Goal: Information Seeking & Learning: Compare options

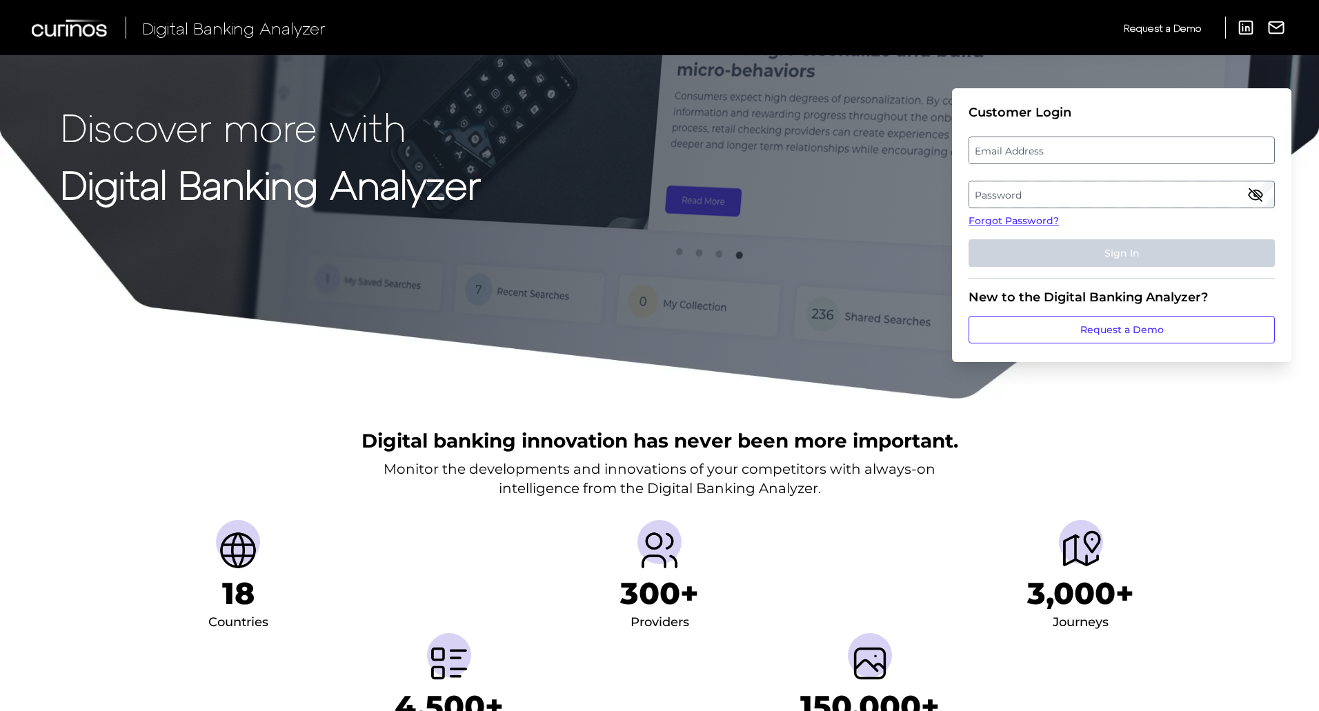
click at [1093, 146] on label "Email Address" at bounding box center [1121, 150] width 304 height 25
click at [1093, 146] on input "email" at bounding box center [1121, 151] width 306 height 28
type input "[PERSON_NAME][EMAIL_ADDRESS][PERSON_NAME][DOMAIN_NAME]"
click at [1097, 193] on label "Password" at bounding box center [1121, 194] width 304 height 25
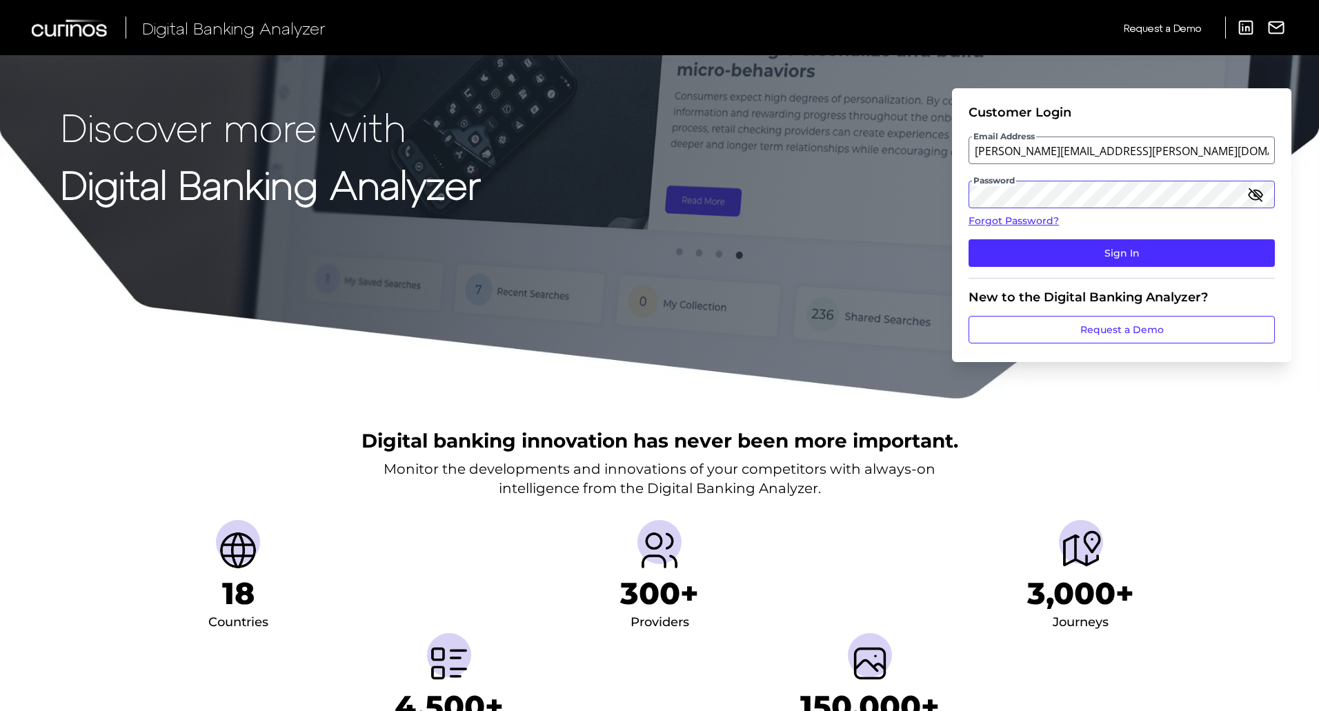
click at [968, 239] on button "Sign In" at bounding box center [1121, 253] width 306 height 28
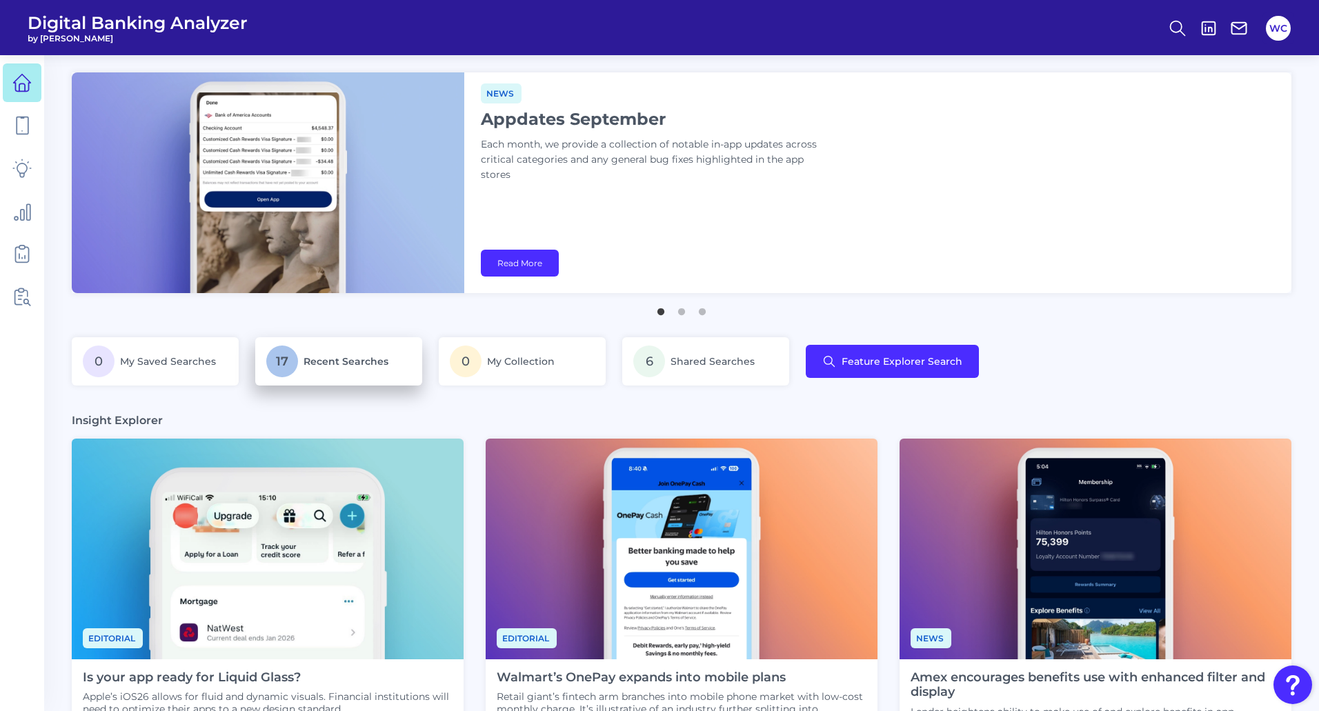
click at [335, 372] on p "17 Recent Searches" at bounding box center [338, 362] width 145 height 32
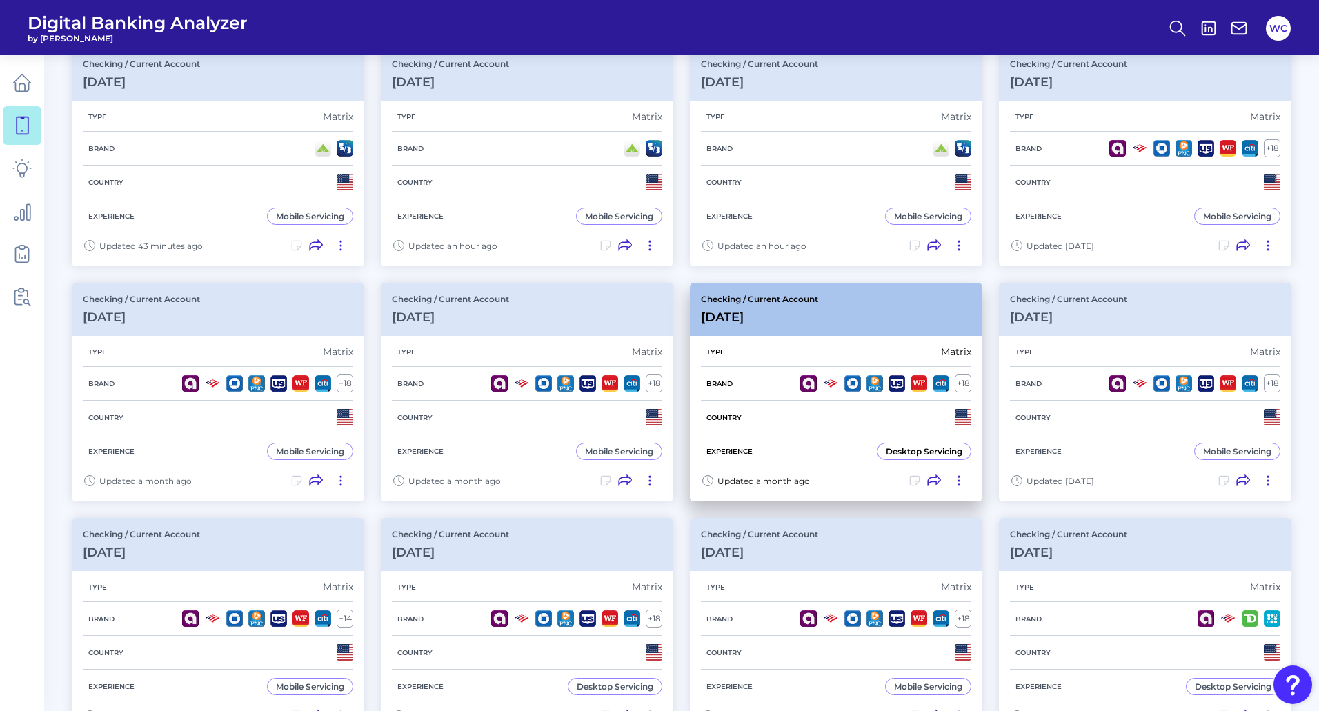
scroll to position [414, 0]
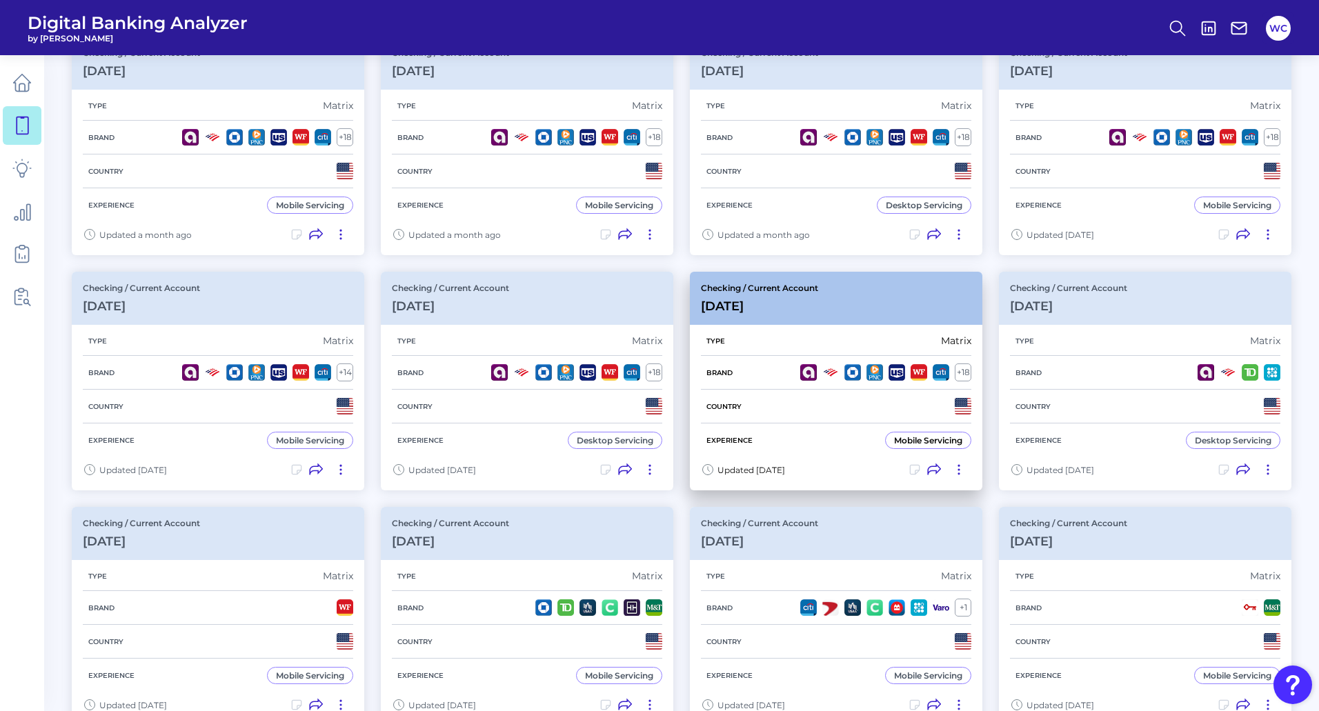
click at [829, 294] on div "Checking / Current Account [DATE]" at bounding box center [836, 298] width 292 height 53
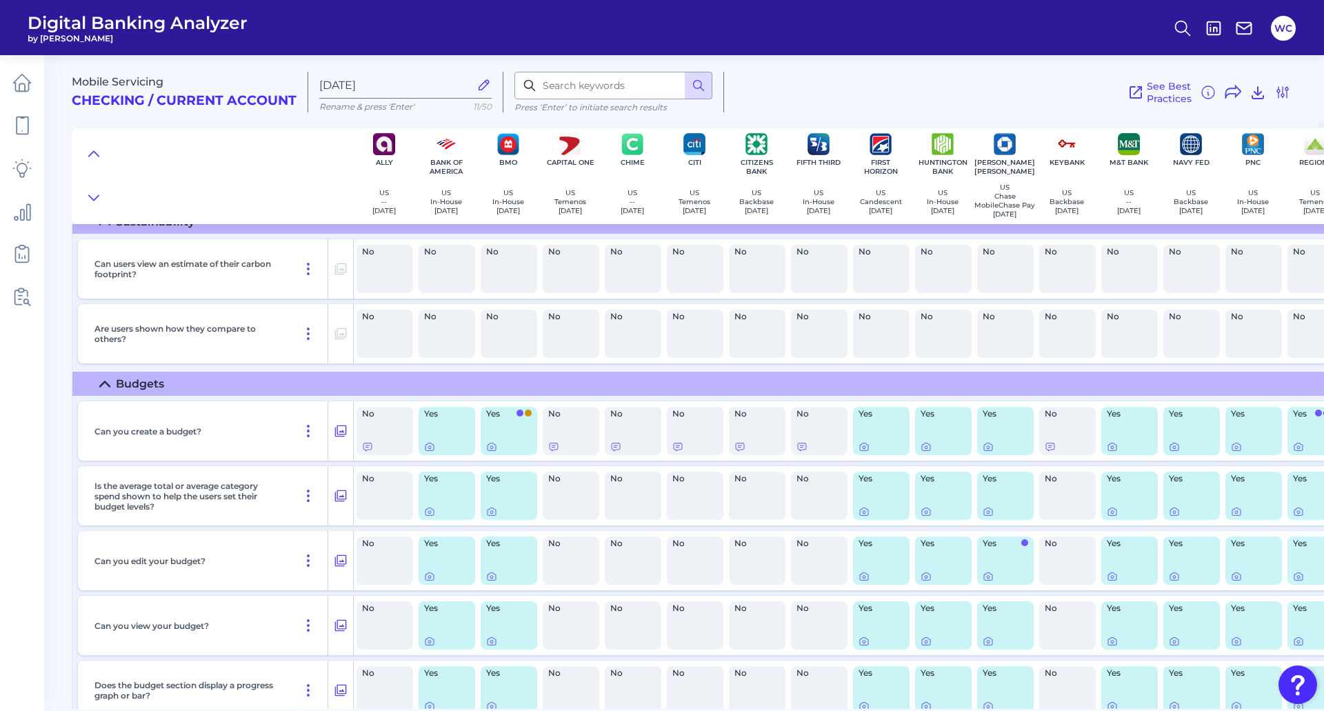
scroll to position [378, 0]
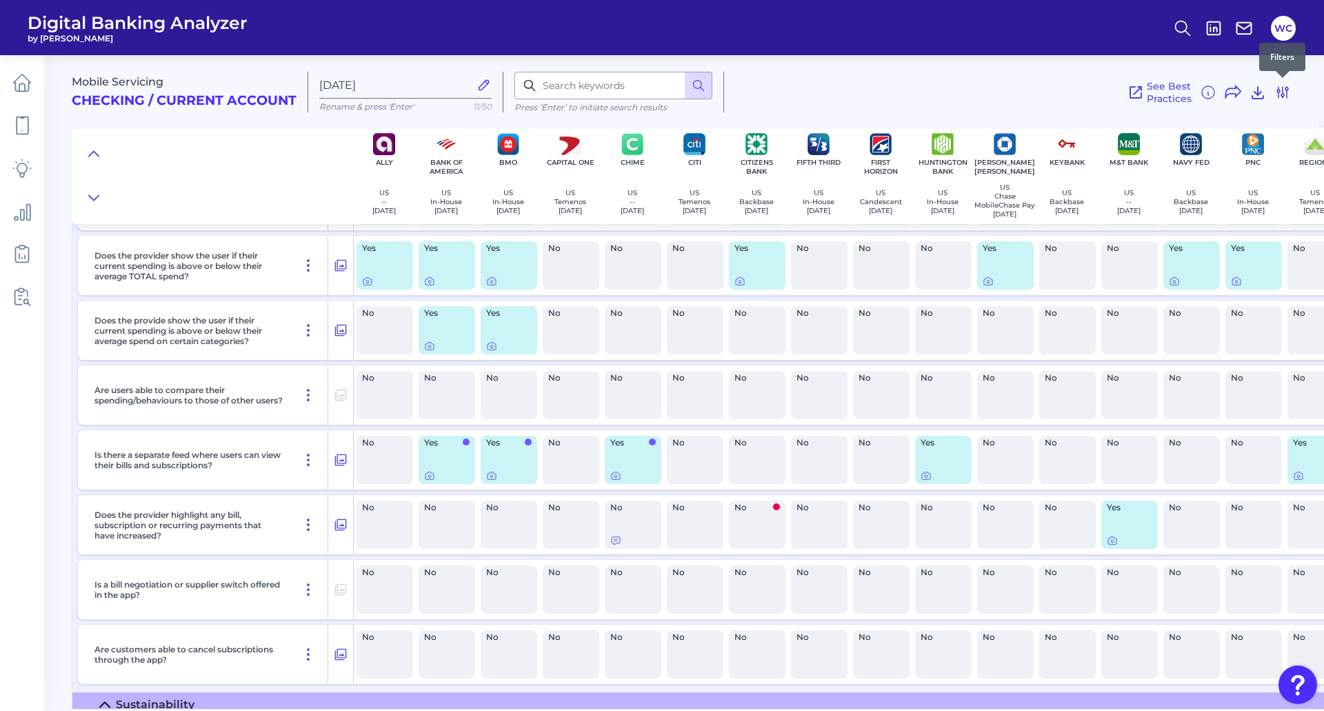
click at [1281, 91] on icon at bounding box center [1283, 92] width 17 height 17
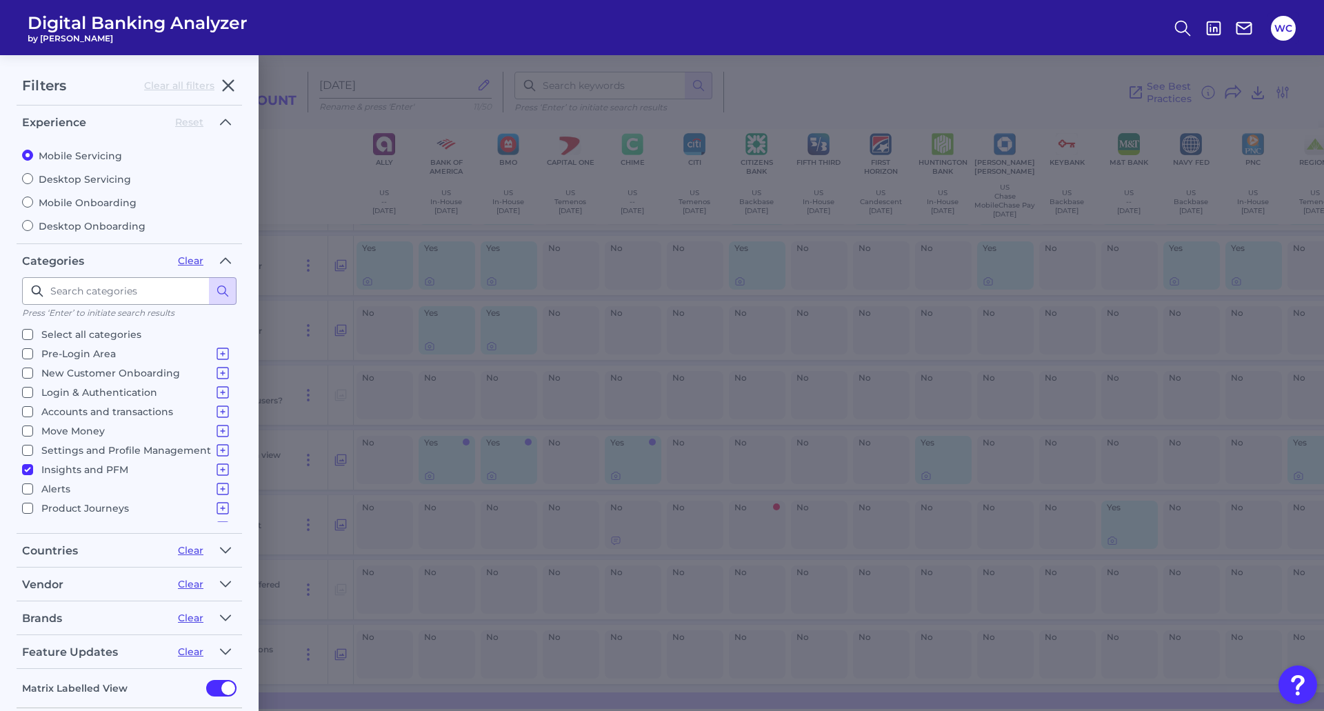
click at [56, 470] on p "Insights and PFM" at bounding box center [136, 469] width 190 height 17
click at [33, 470] on input "Insights and PFM Spending Analysis Sustainability Budgets Savings Financial Hea…" at bounding box center [27, 469] width 11 height 11
checkbox input "false"
click at [217, 413] on icon at bounding box center [223, 412] width 17 height 17
click at [45, 430] on input "Home Screen & Navigation" at bounding box center [46, 431] width 11 height 11
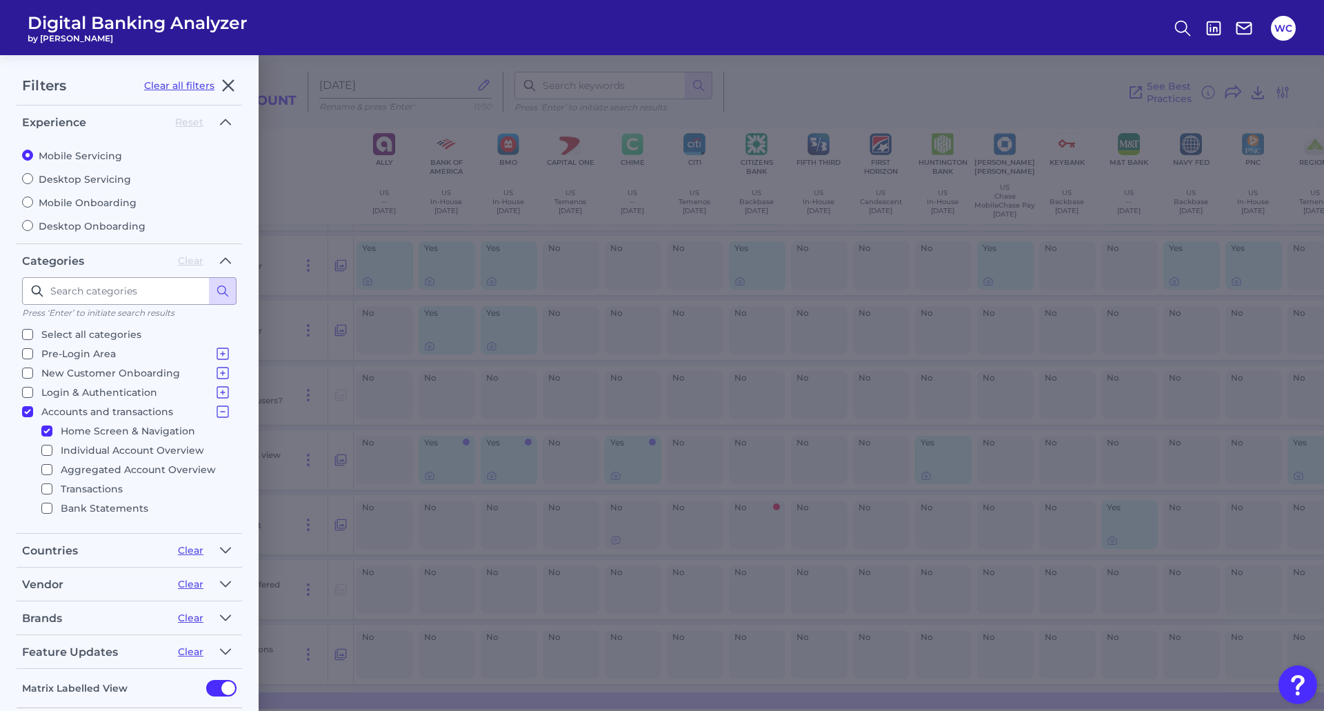
checkbox input "true"
click at [51, 451] on input "Individual Account Overview" at bounding box center [46, 450] width 11 height 11
checkbox input "true"
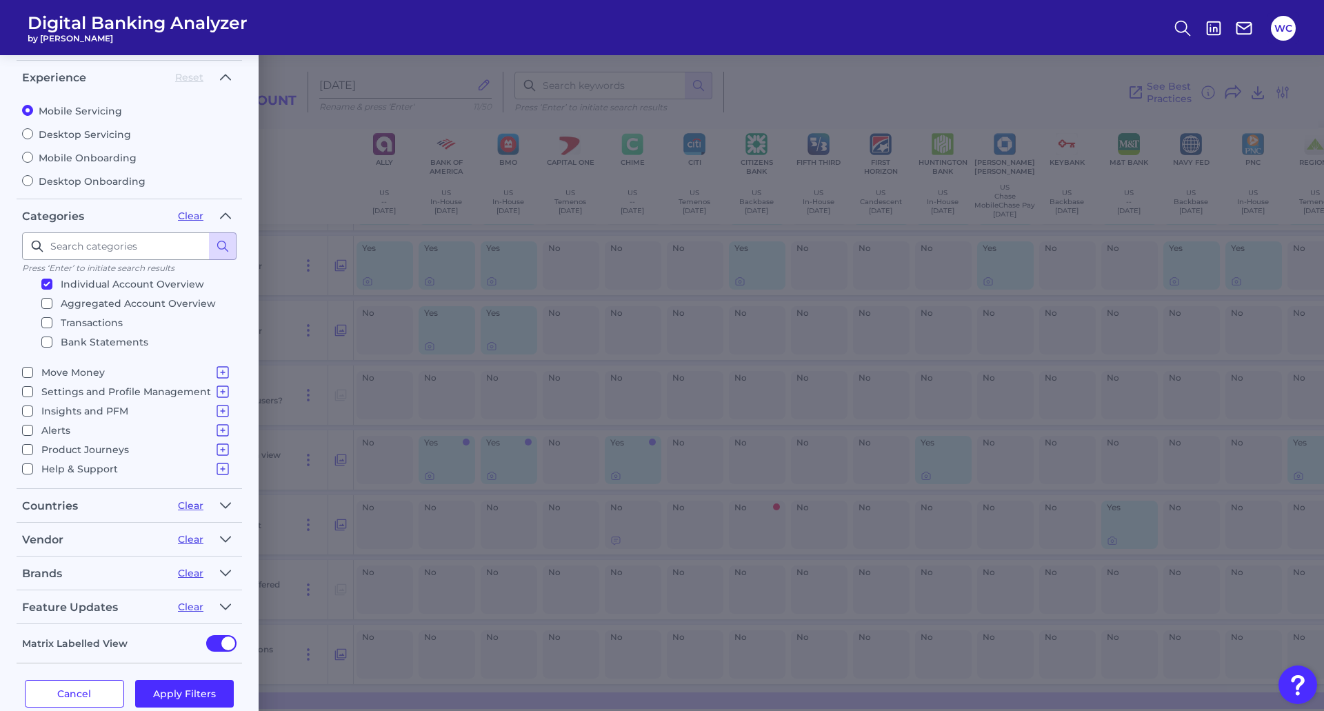
scroll to position [69, 0]
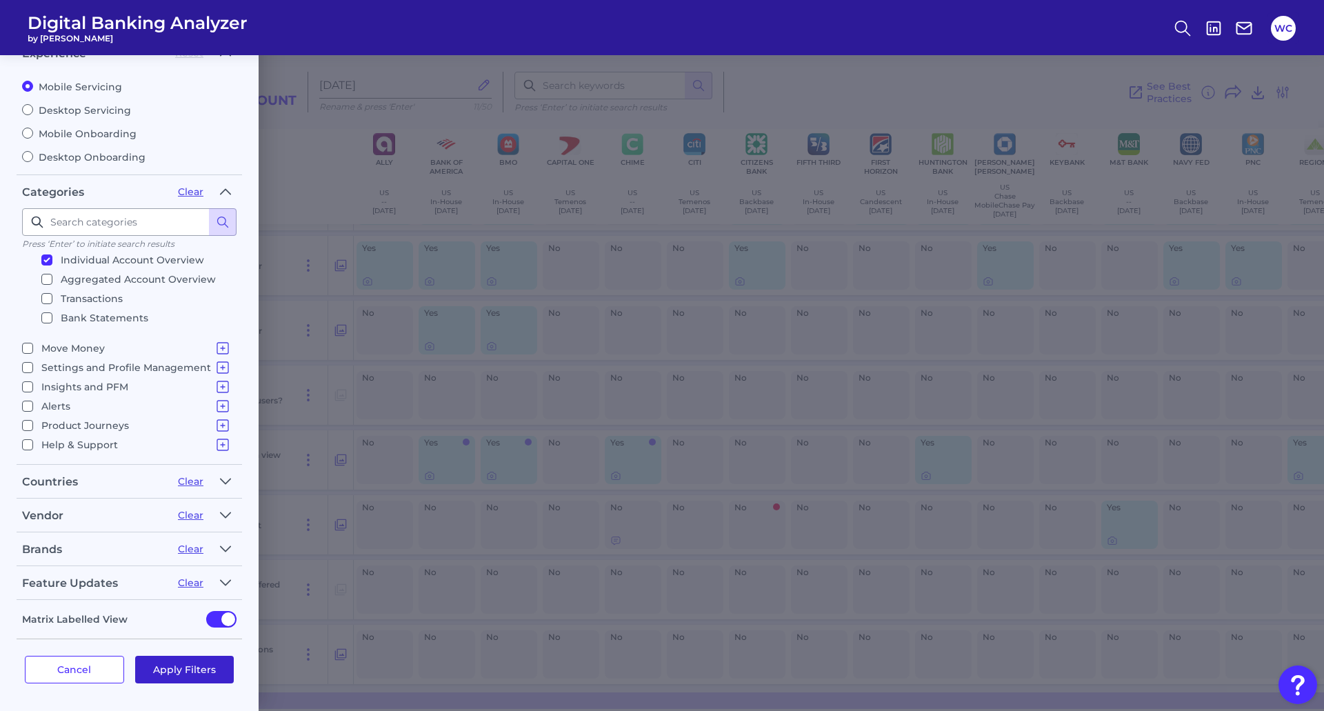
click at [193, 675] on button "Apply Filters" at bounding box center [184, 670] width 99 height 28
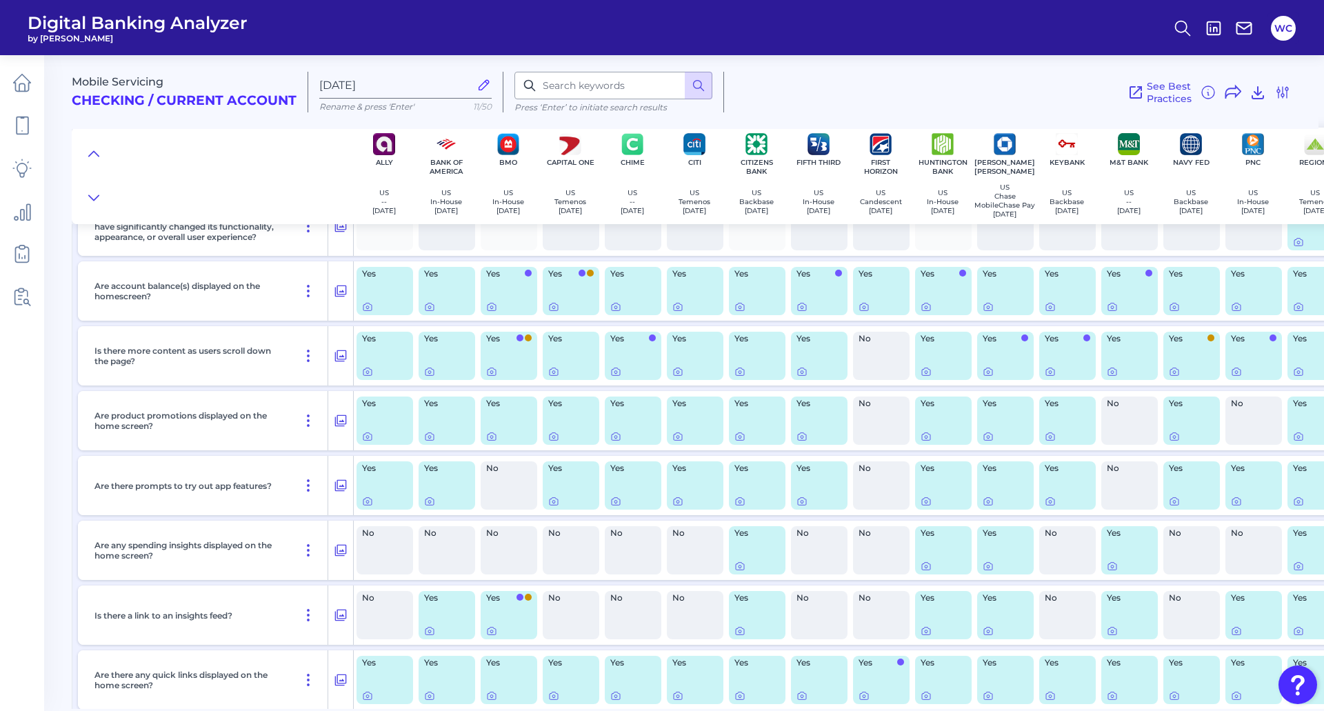
scroll to position [0, 0]
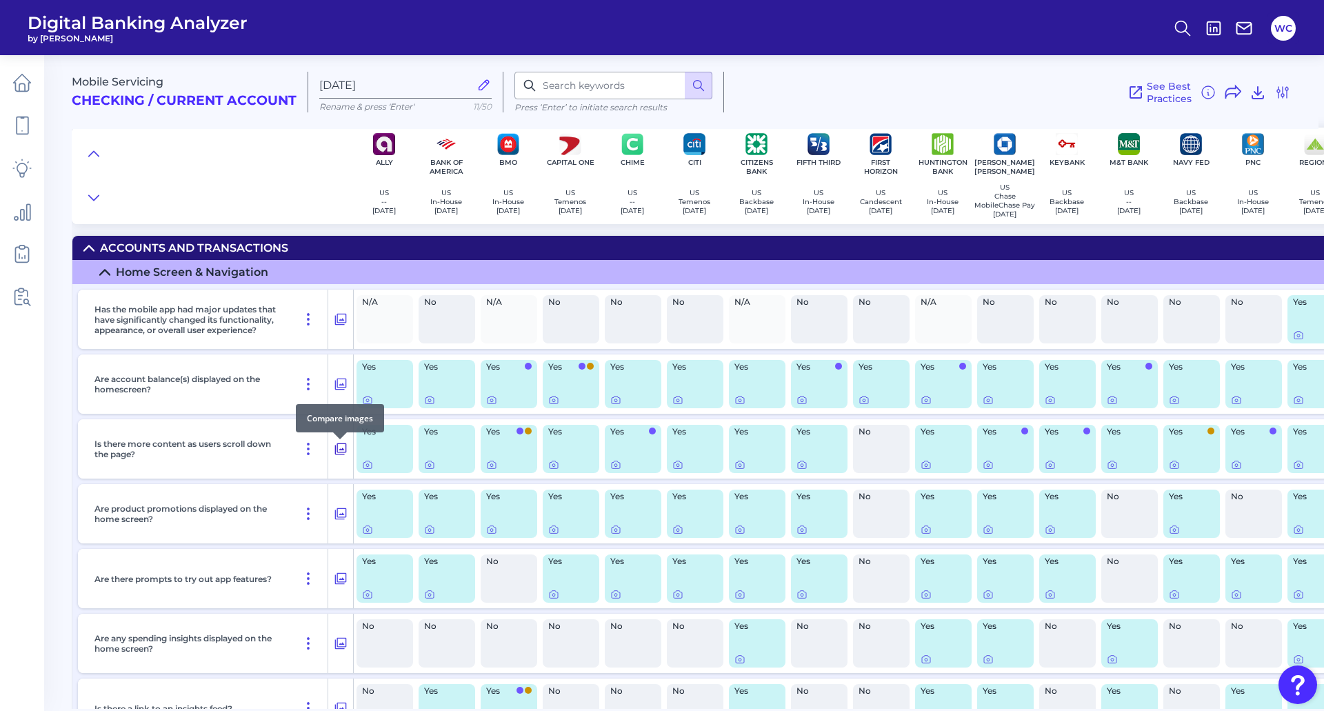
click at [343, 452] on icon at bounding box center [341, 449] width 14 height 17
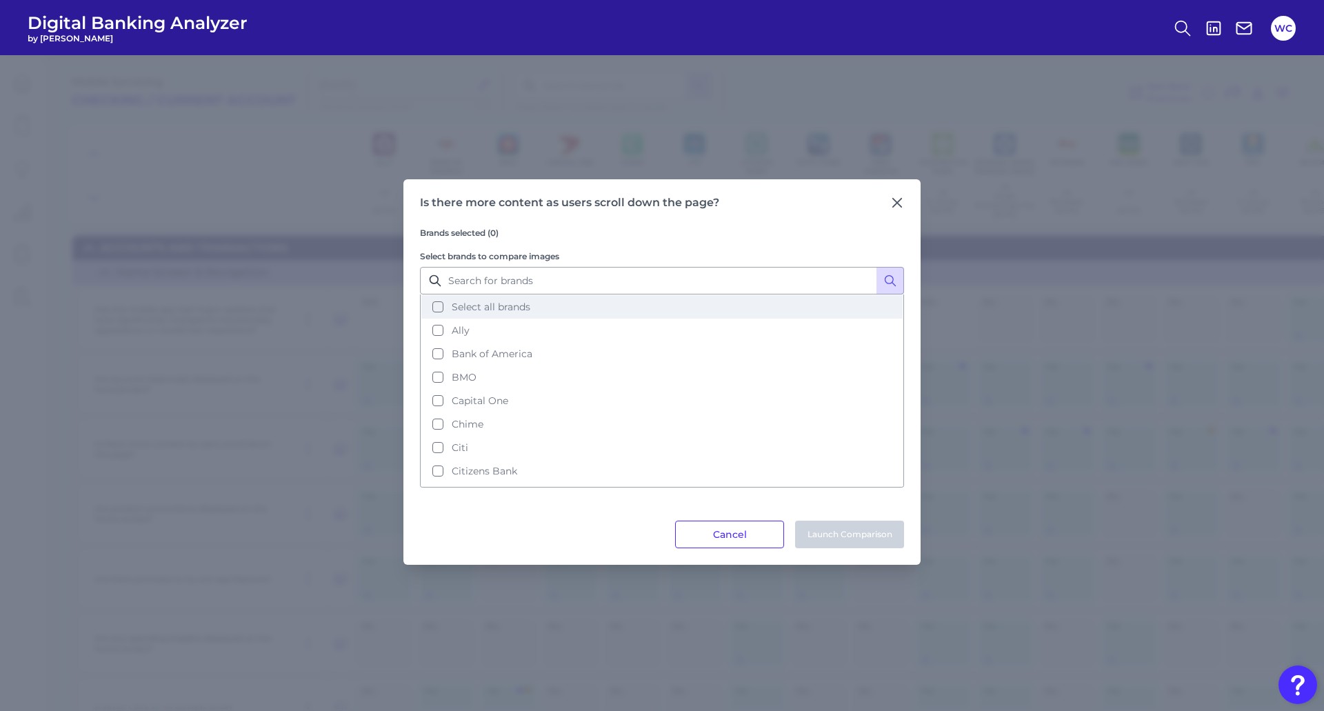
click at [476, 312] on span "Select all brands" at bounding box center [491, 307] width 79 height 12
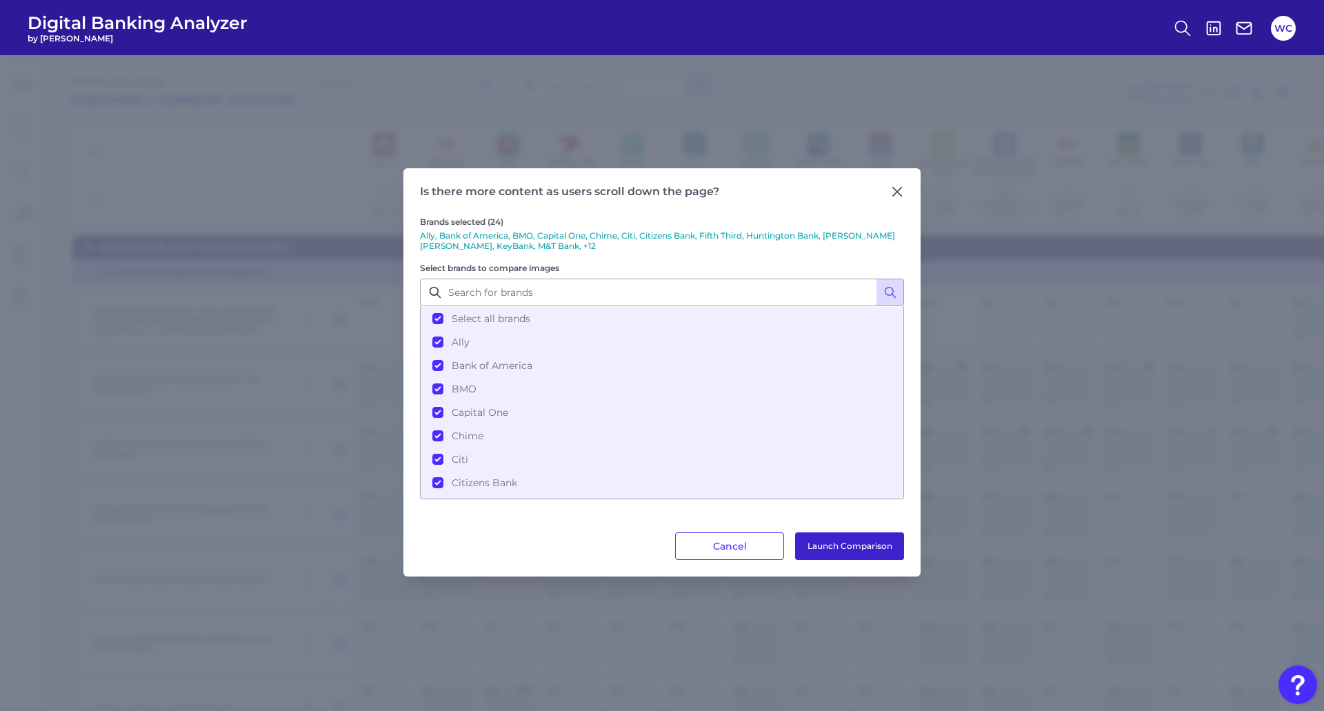
click at [846, 550] on button "Launch Comparison" at bounding box center [849, 547] width 109 height 28
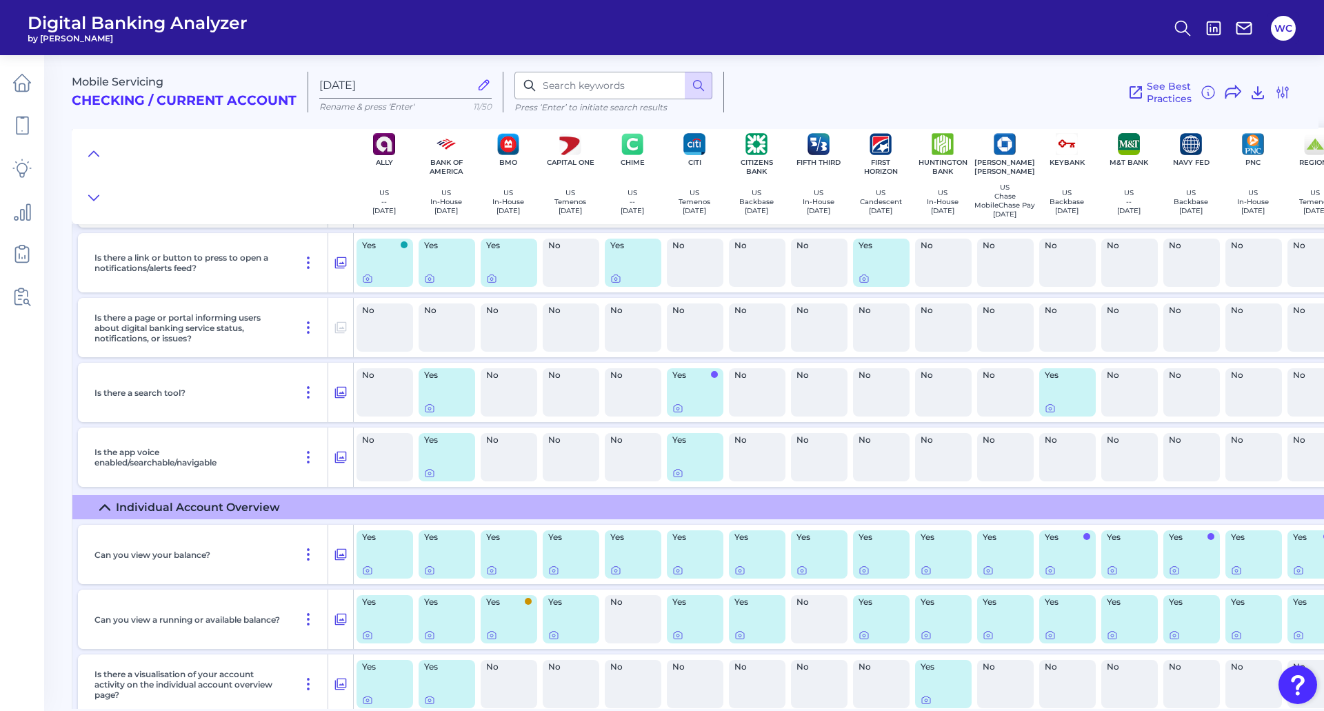
scroll to position [517, 0]
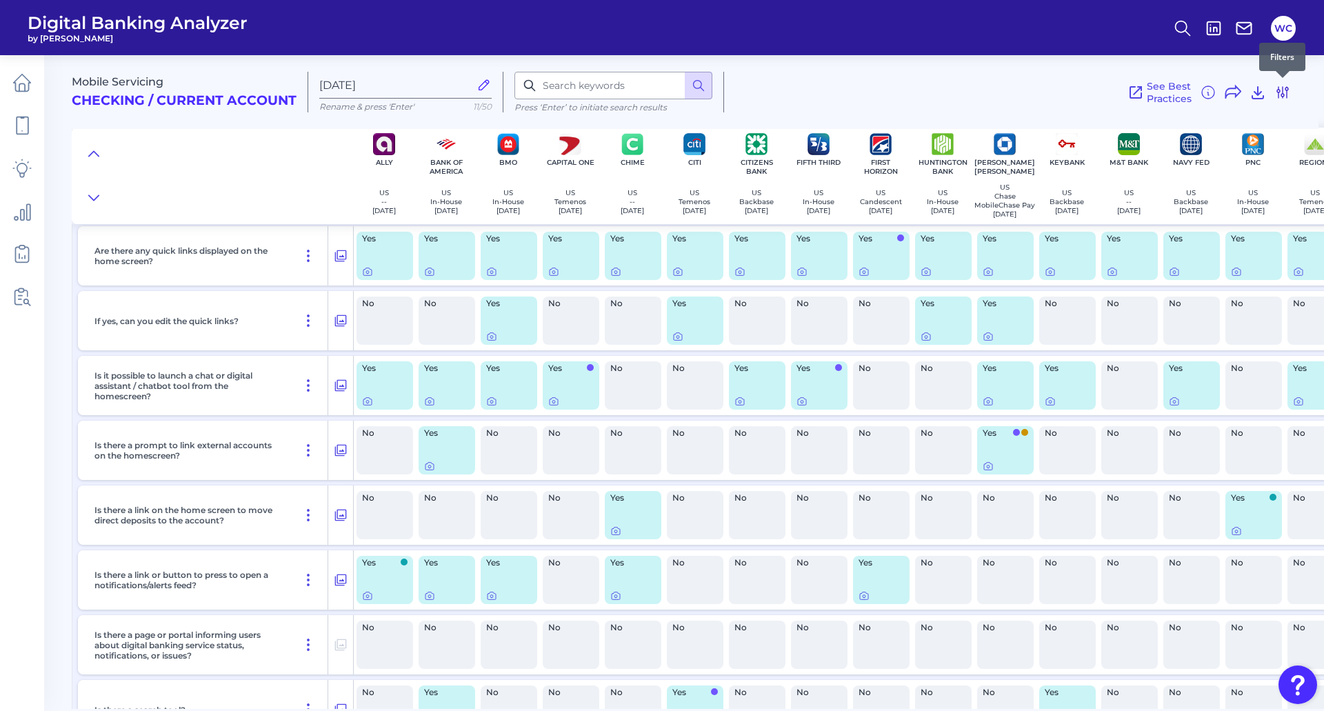
click at [1284, 88] on icon at bounding box center [1283, 92] width 17 height 17
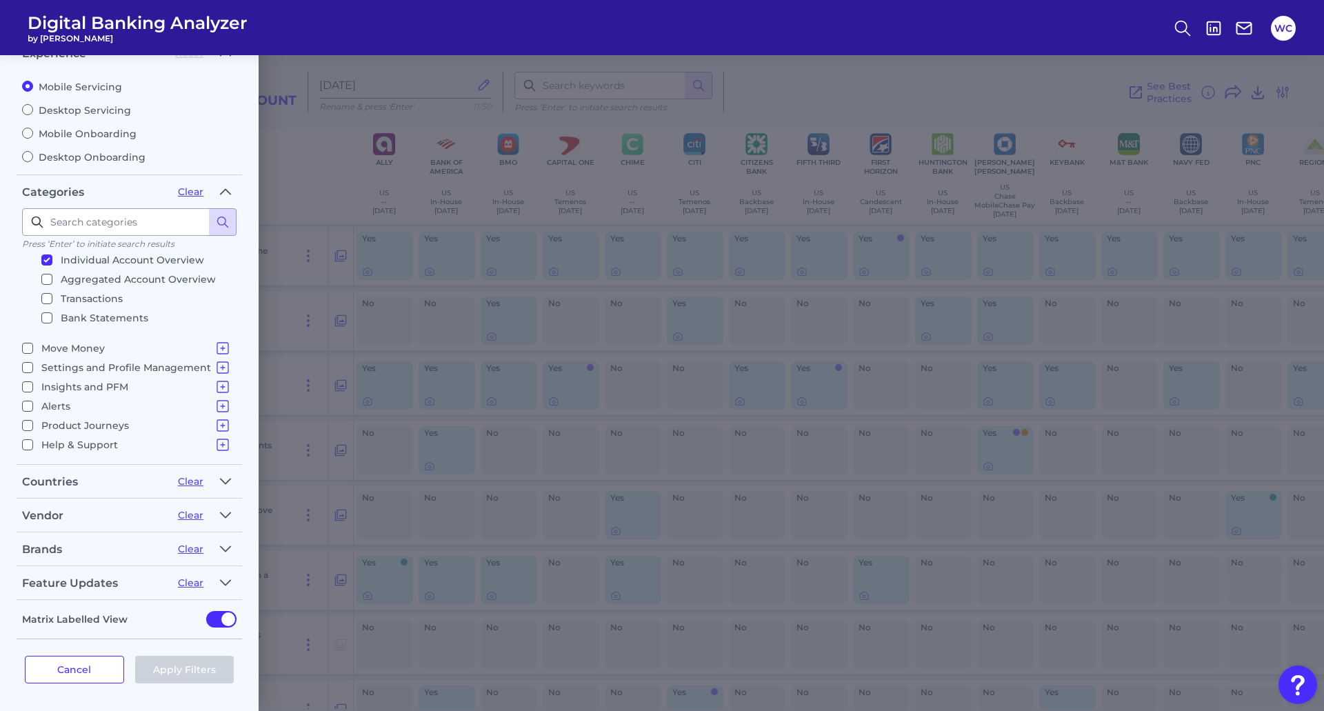
scroll to position [121, 0]
click at [217, 382] on icon at bounding box center [223, 387] width 17 height 17
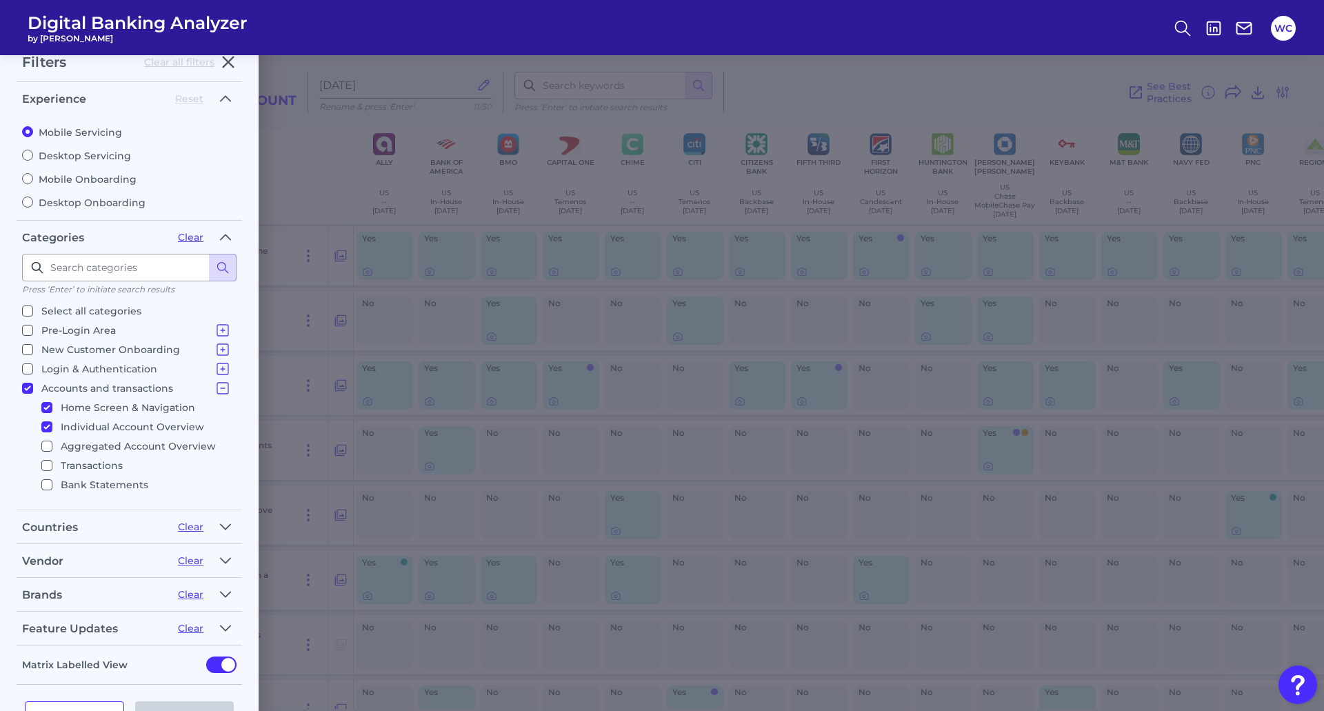
scroll to position [0, 0]
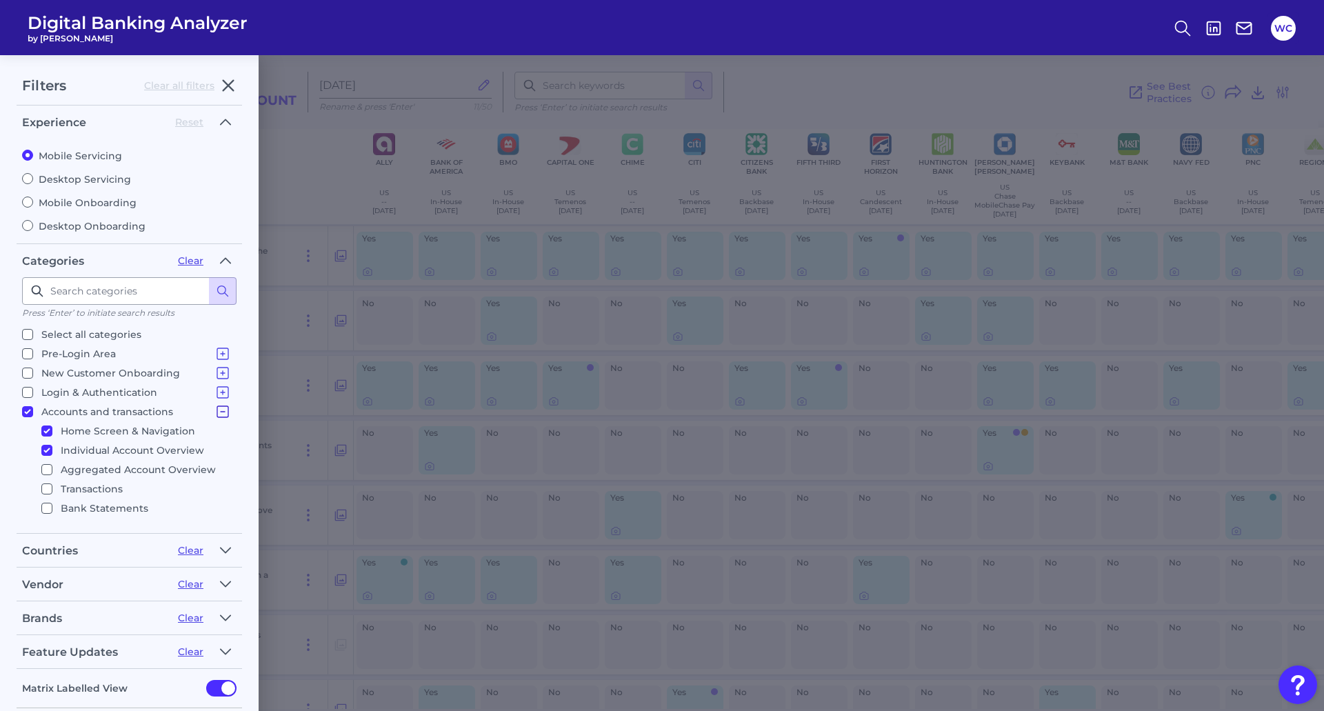
click at [216, 408] on icon at bounding box center [223, 412] width 17 height 17
click at [29, 410] on input "Accounts and transactions Home Screen & Navigation Individual Account Overview …" at bounding box center [27, 411] width 11 height 11
checkbox input "false"
click at [217, 450] on icon at bounding box center [222, 450] width 11 height 11
click at [218, 433] on icon at bounding box center [223, 431] width 17 height 17
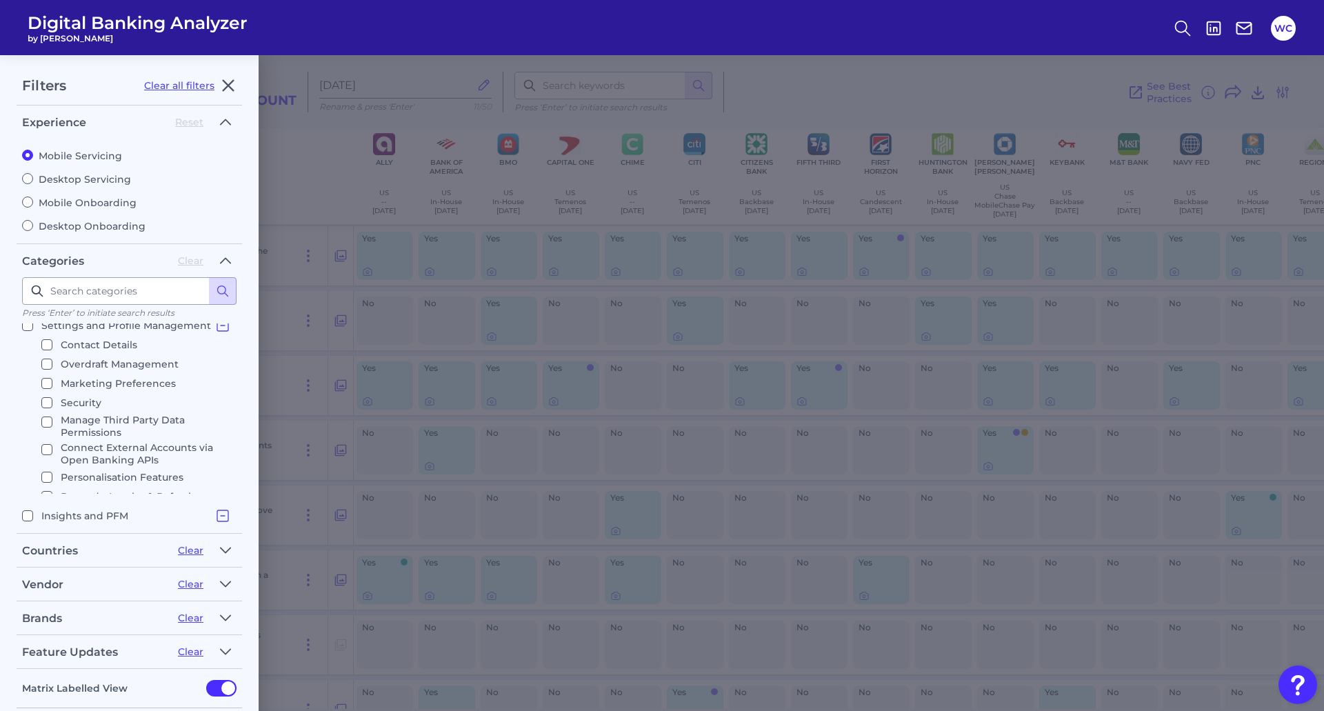
scroll to position [69, 0]
click at [218, 363] on icon at bounding box center [223, 362] width 17 height 17
click at [44, 470] on input "Rewards, Loyalty & Referals" at bounding box center [46, 472] width 11 height 11
checkbox input "true"
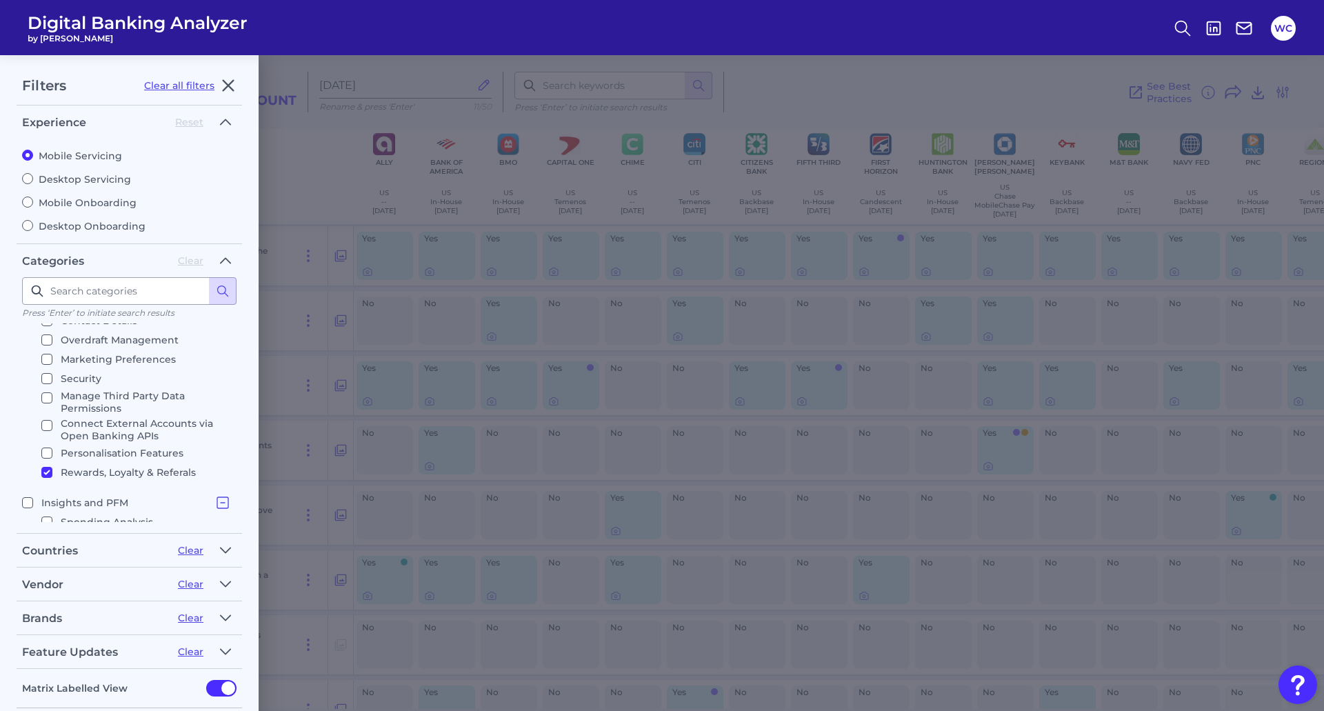
checkbox input "true"
click at [51, 453] on input "Personalisation Features" at bounding box center [46, 453] width 11 height 11
checkbox input "true"
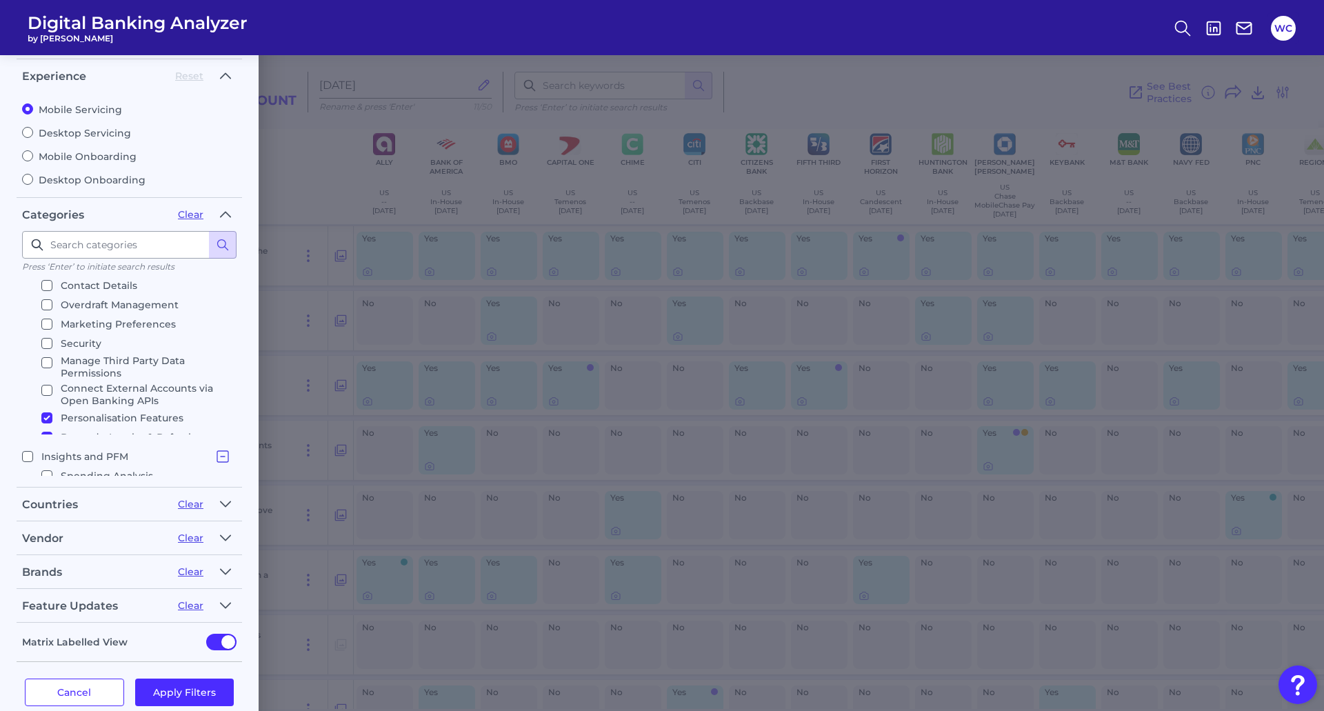
scroll to position [69, 0]
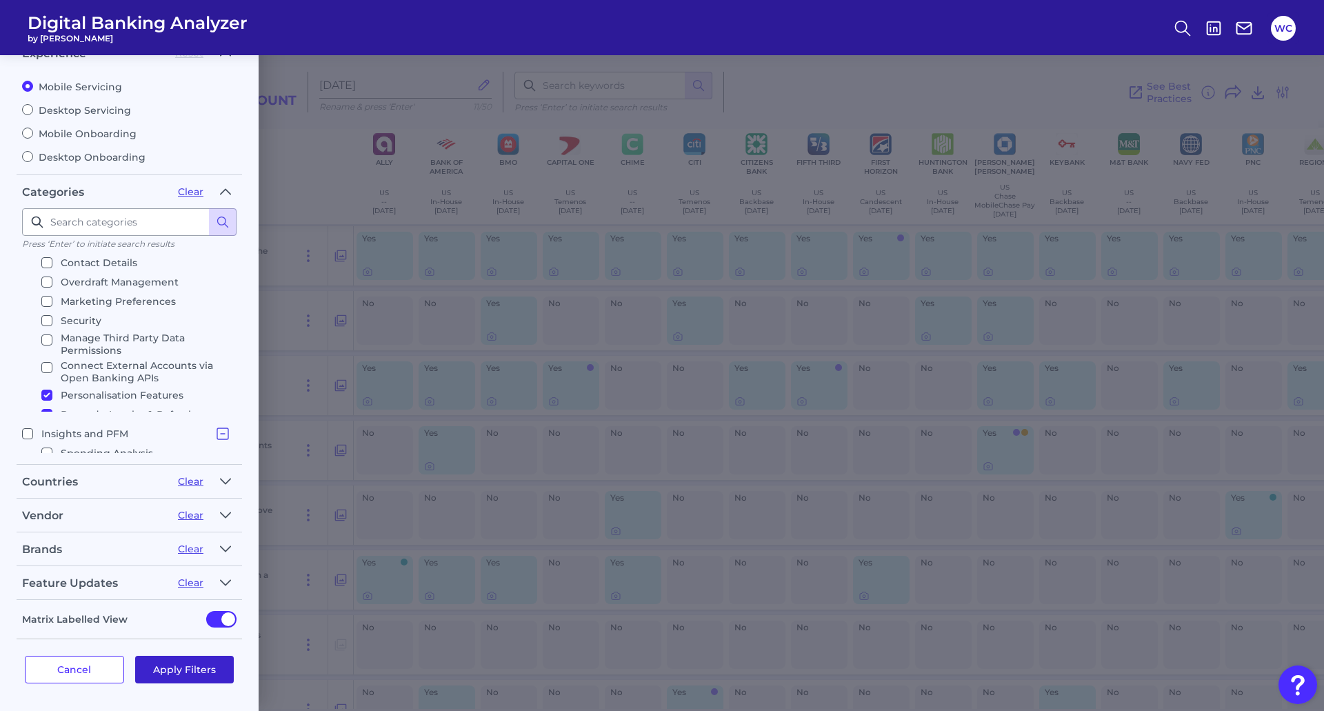
click at [201, 669] on button "Apply Filters" at bounding box center [184, 670] width 99 height 28
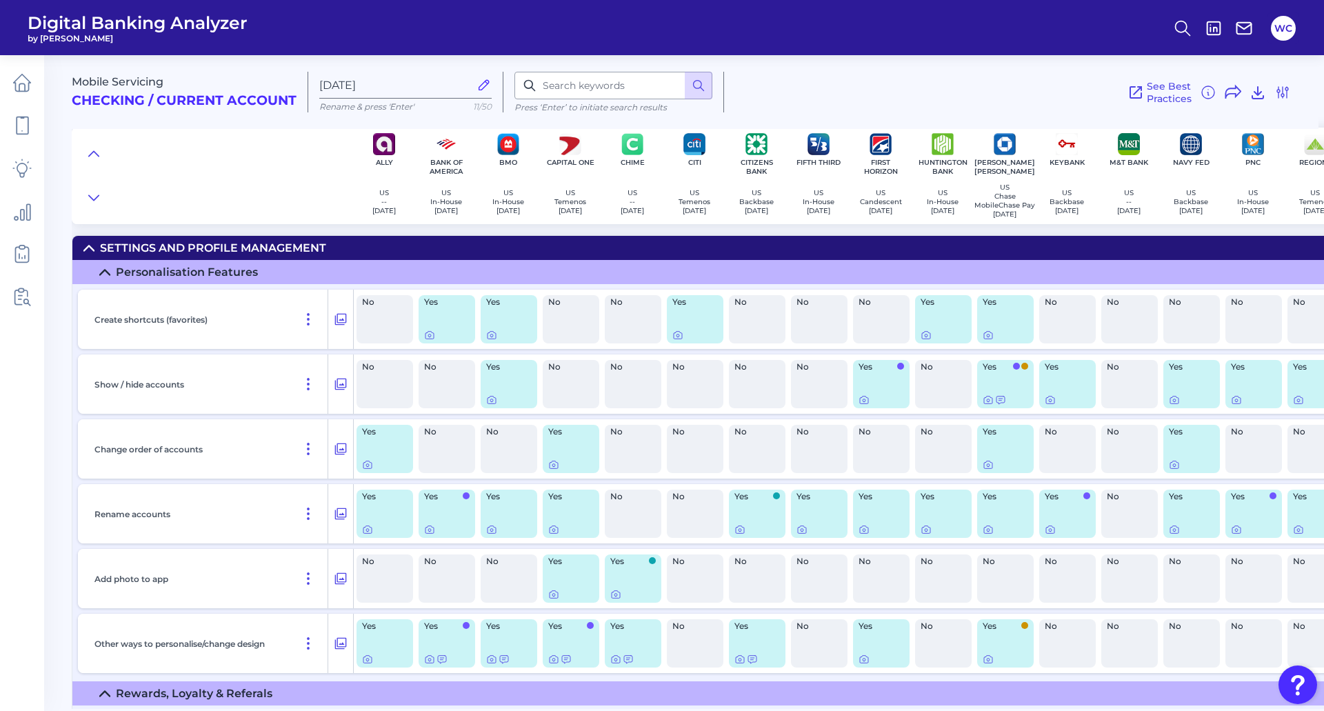
scroll to position [0, 0]
click at [89, 248] on icon at bounding box center [88, 248] width 11 height 11
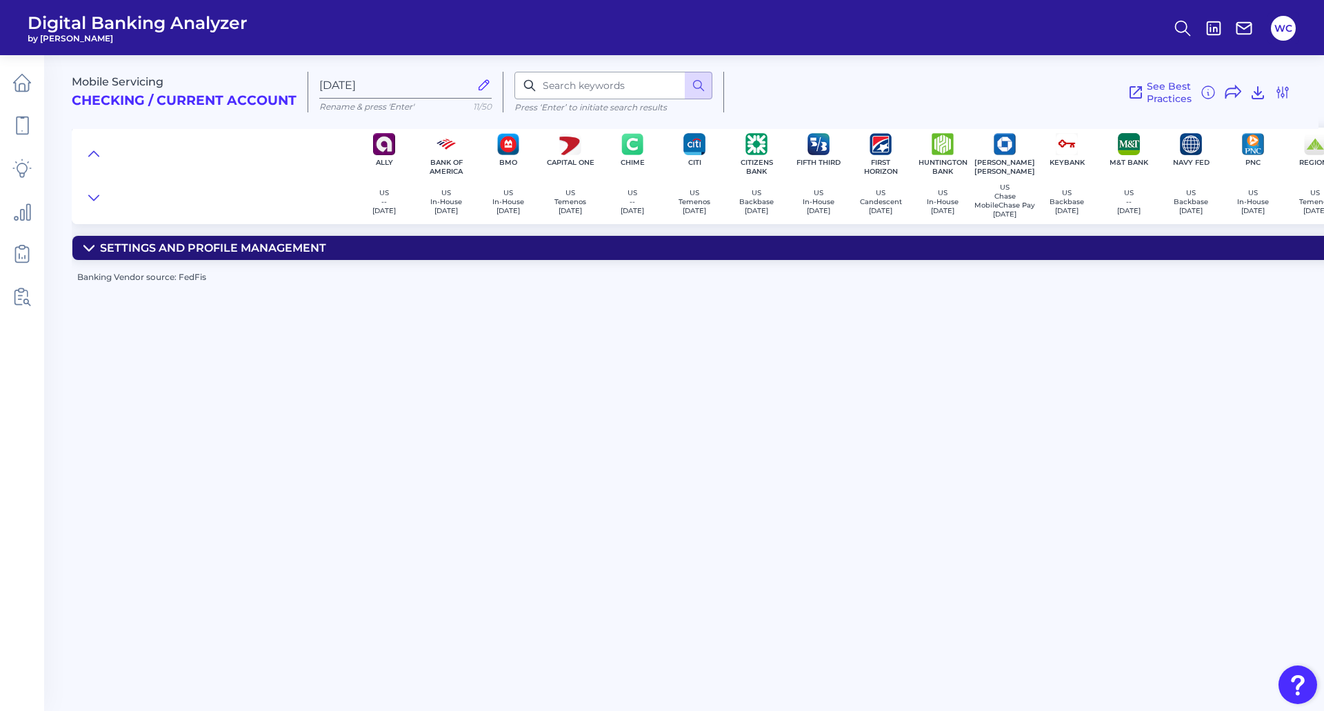
click at [89, 248] on icon at bounding box center [88, 248] width 11 height 11
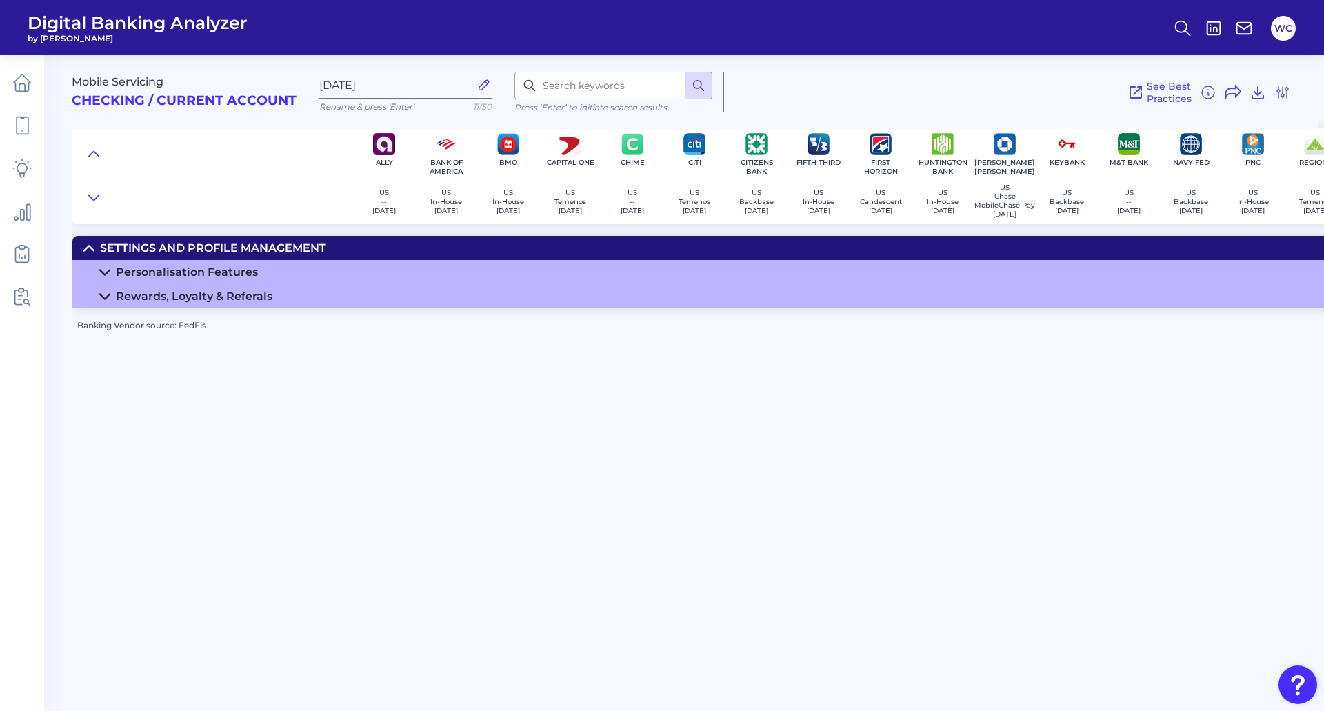
click at [109, 301] on icon at bounding box center [104, 296] width 11 height 11
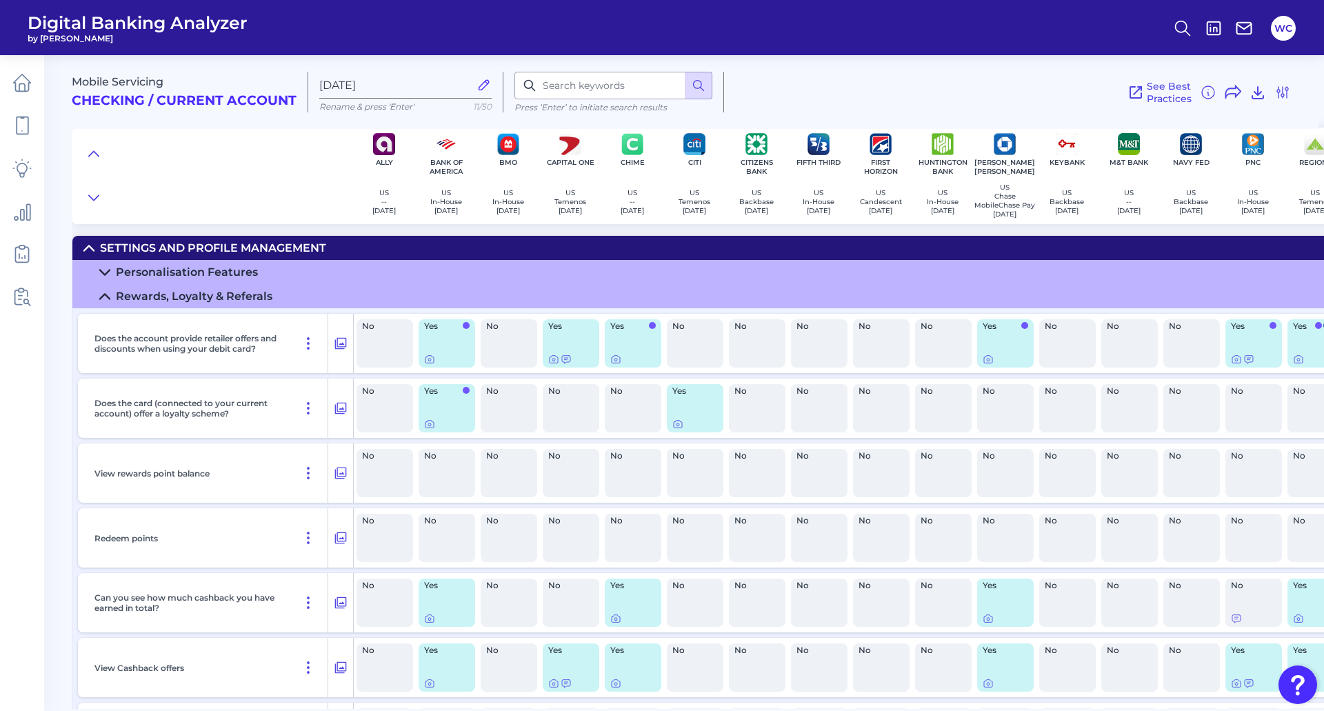
click at [107, 270] on summary "Personalisation Features" at bounding box center [988, 272] width 1833 height 24
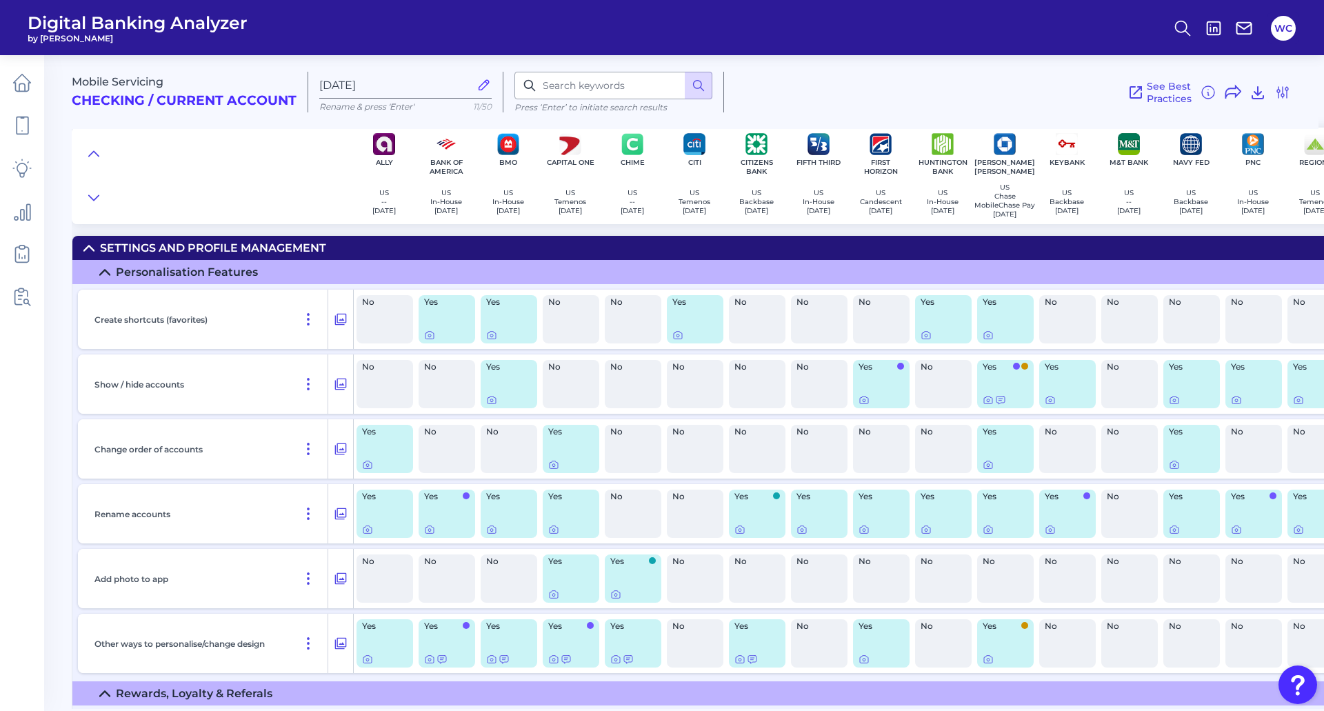
click at [108, 275] on icon at bounding box center [104, 272] width 11 height 11
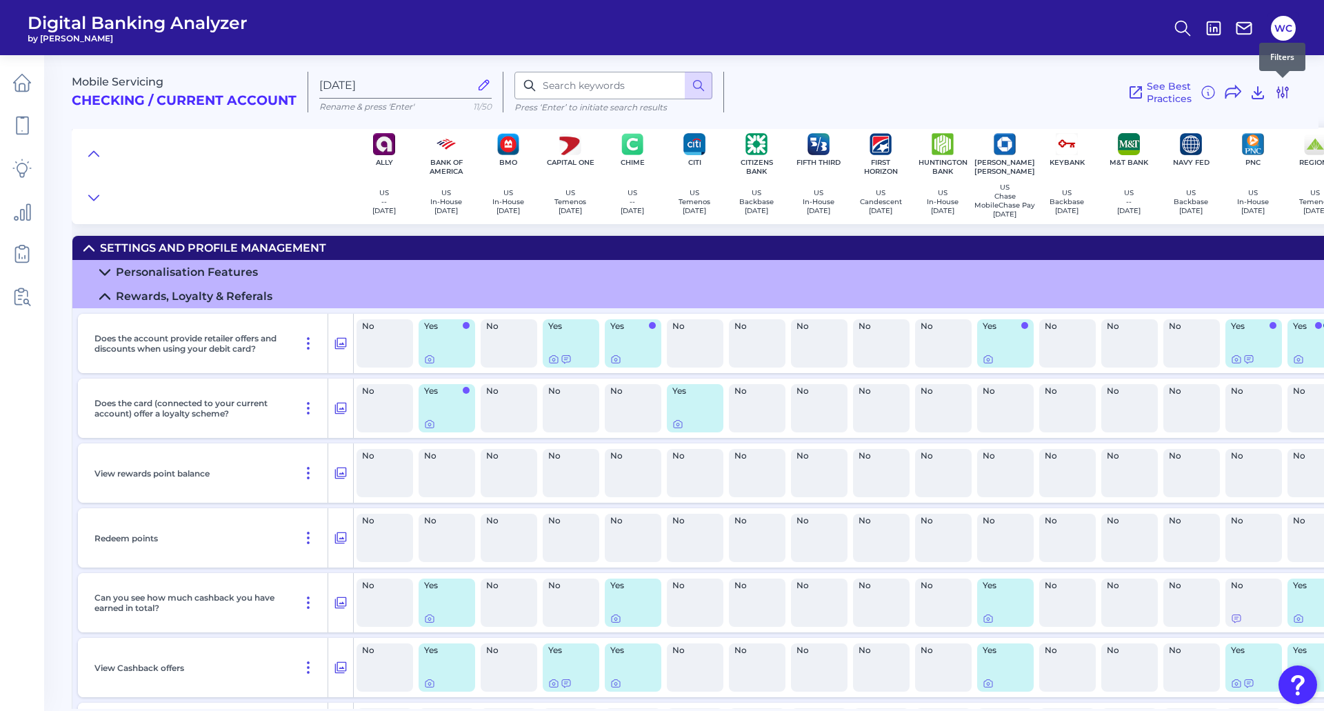
click at [1284, 91] on icon at bounding box center [1283, 92] width 17 height 17
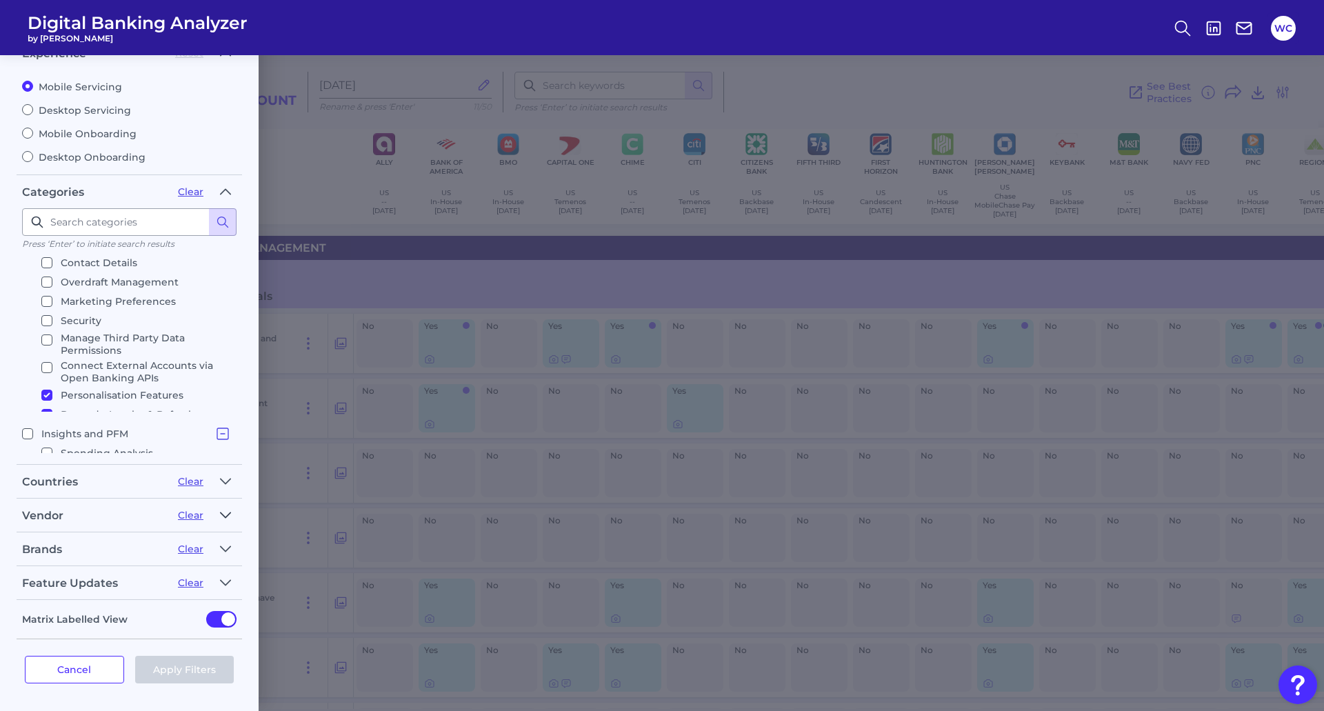
click at [230, 515] on icon "button" at bounding box center [225, 515] width 11 height 17
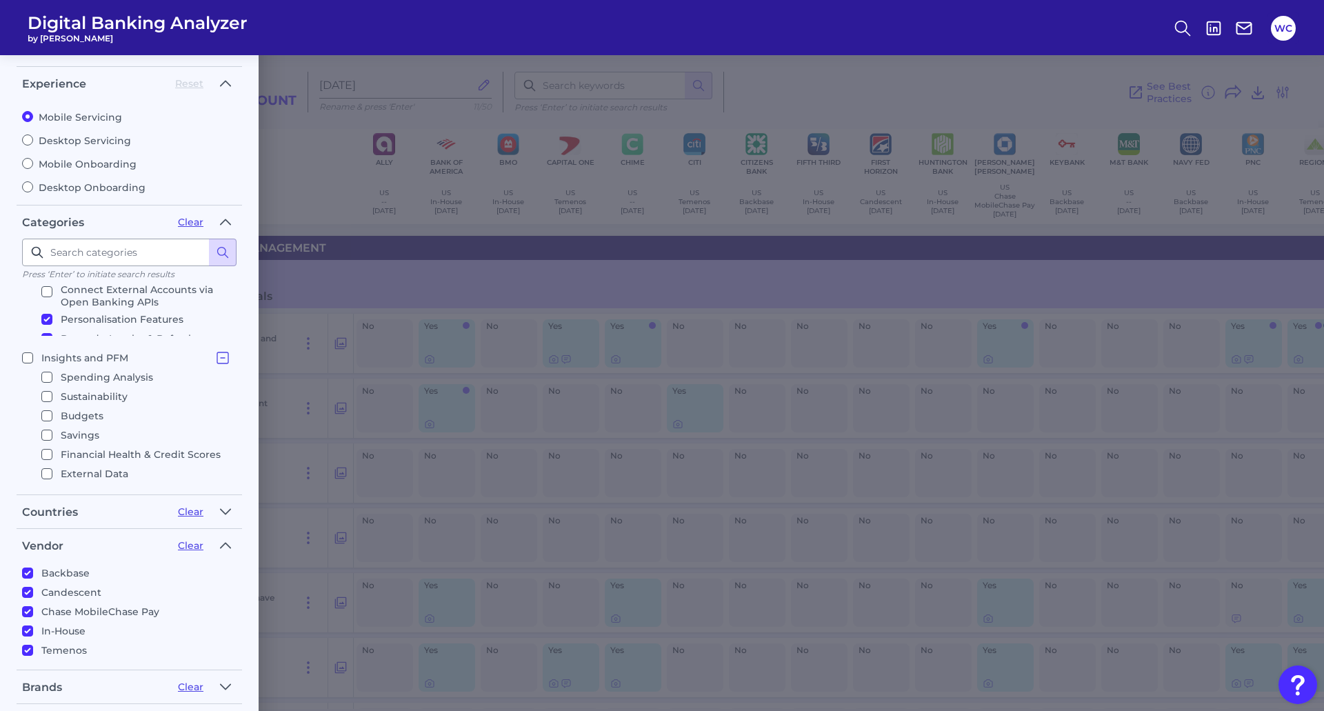
scroll to position [276, 0]
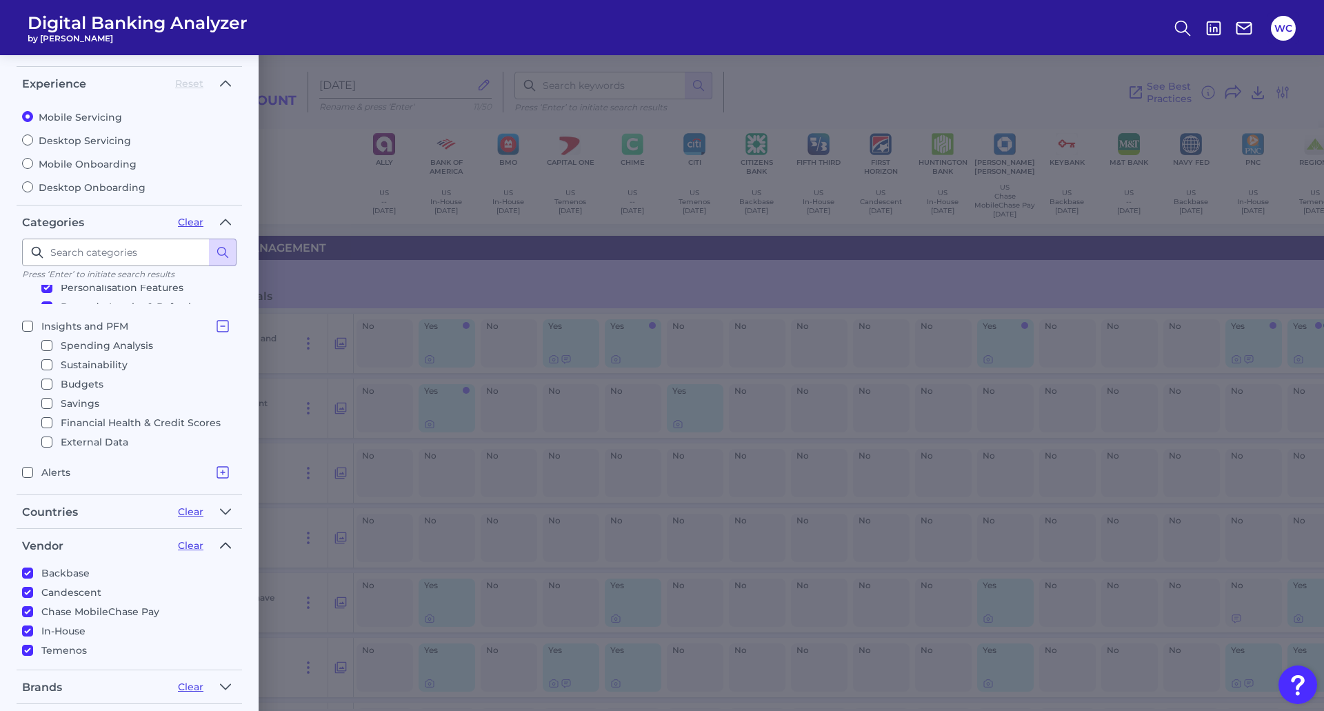
click at [228, 547] on icon "button" at bounding box center [225, 545] width 11 height 17
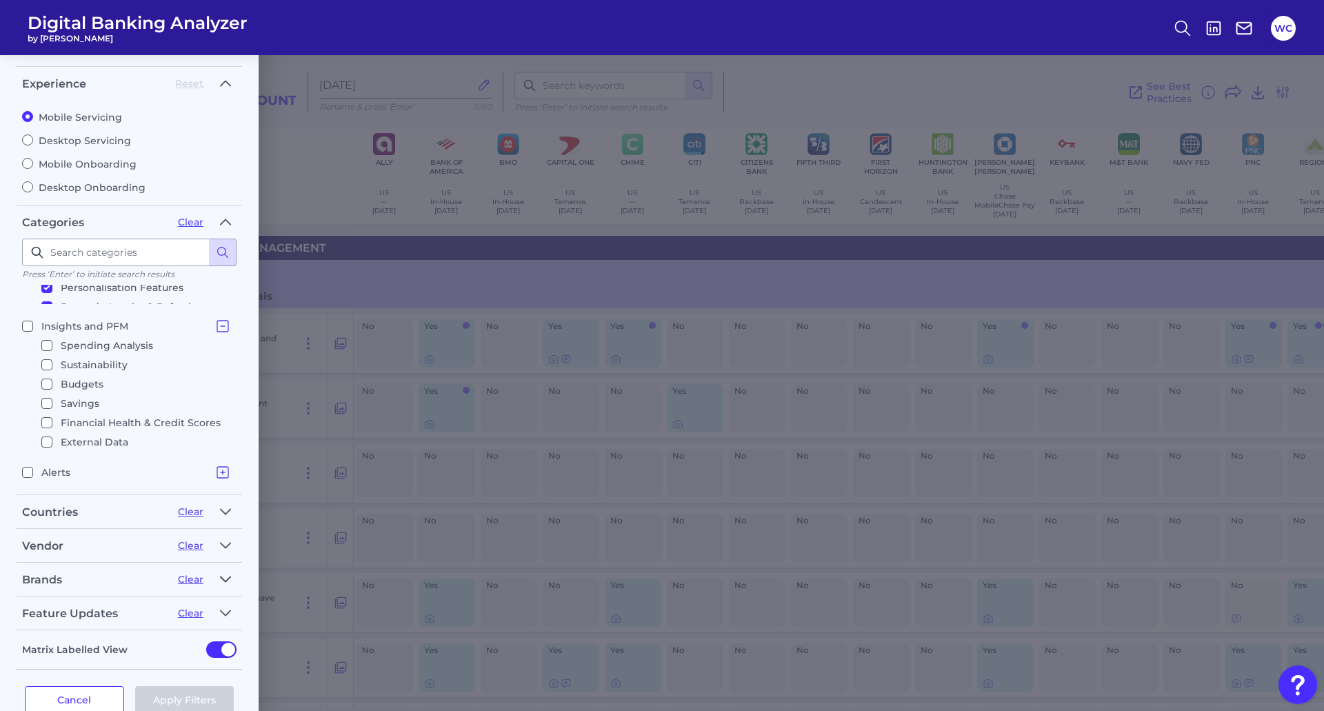
click at [227, 575] on icon "button" at bounding box center [225, 579] width 11 height 17
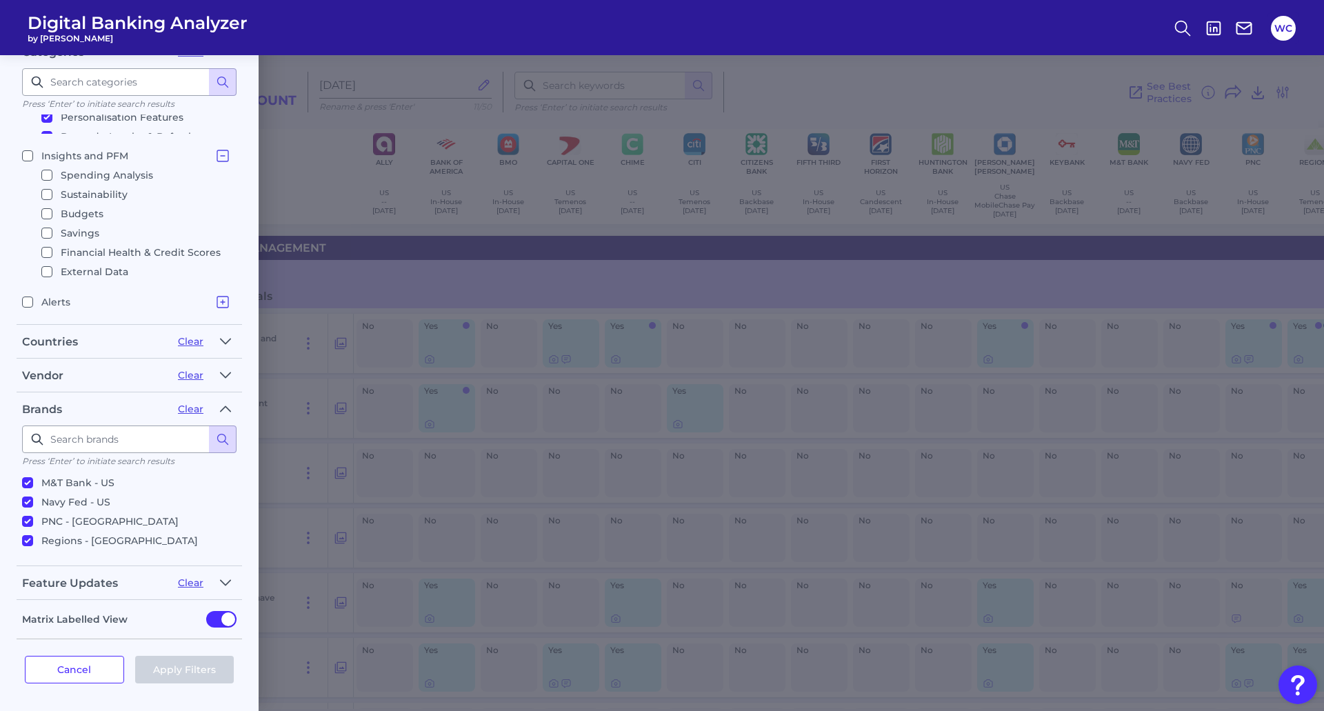
scroll to position [419, 0]
click at [221, 411] on icon "button" at bounding box center [226, 408] width 10 height 5
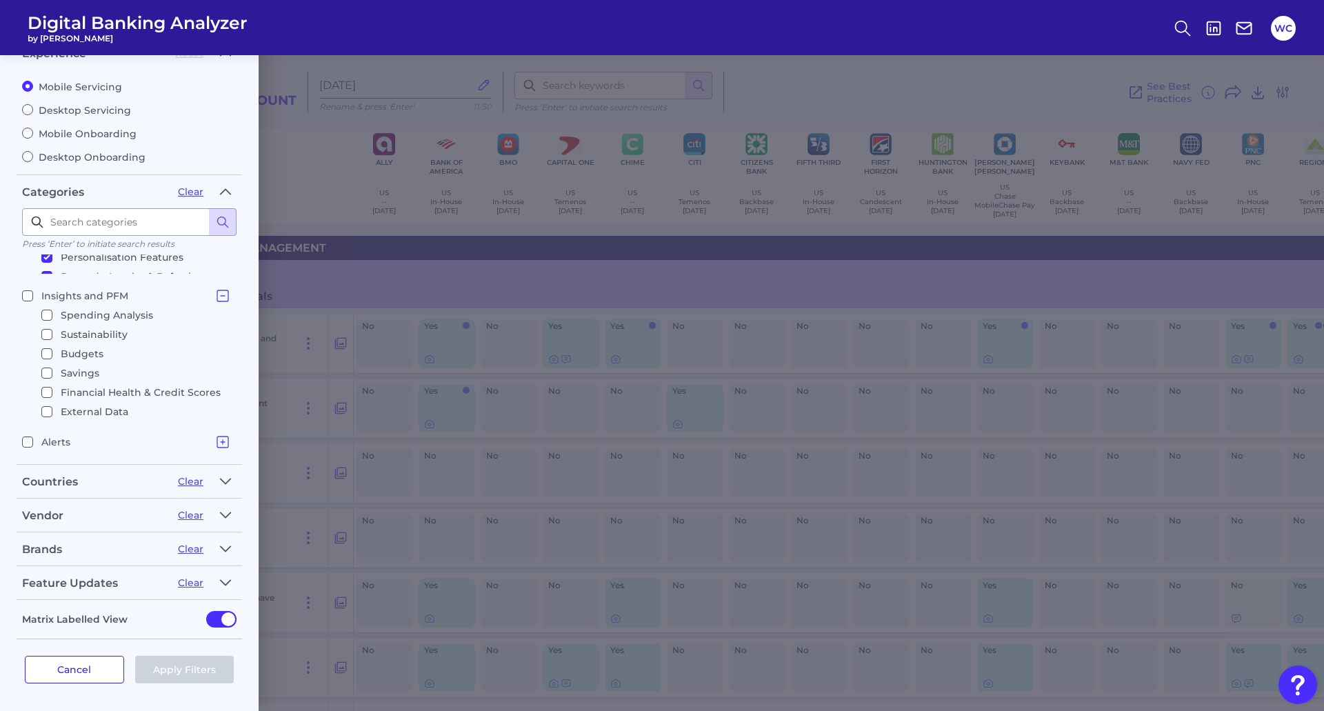
click at [85, 667] on button "Cancel" at bounding box center [74, 670] width 99 height 28
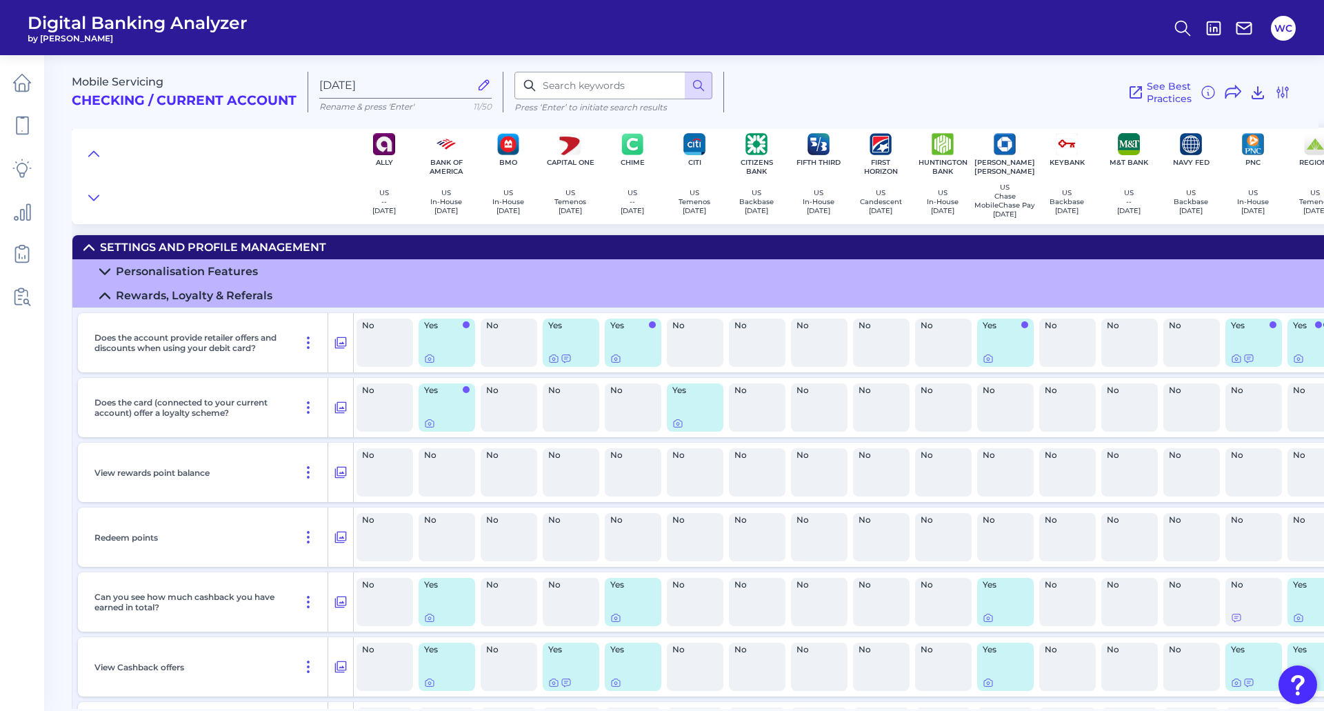
scroll to position [0, 0]
click at [338, 351] on icon at bounding box center [341, 343] width 14 height 17
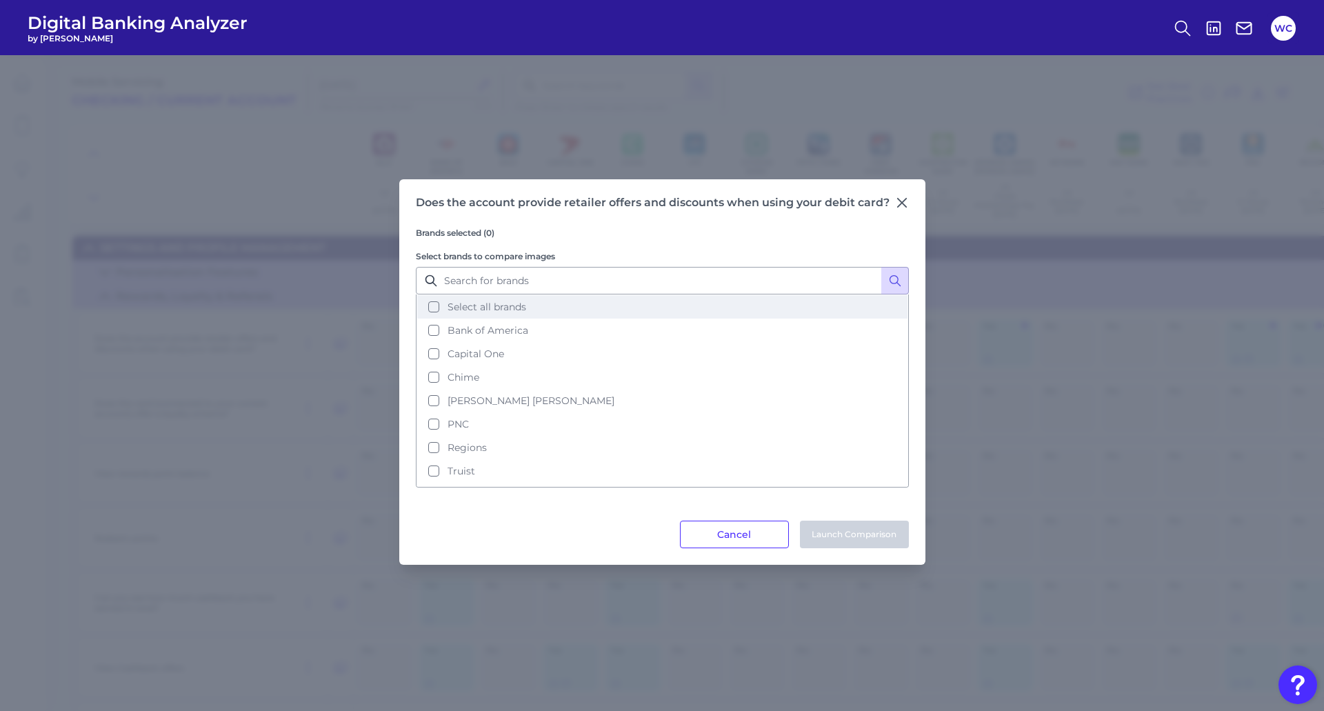
click at [492, 317] on button "Select all brands" at bounding box center [662, 306] width 490 height 23
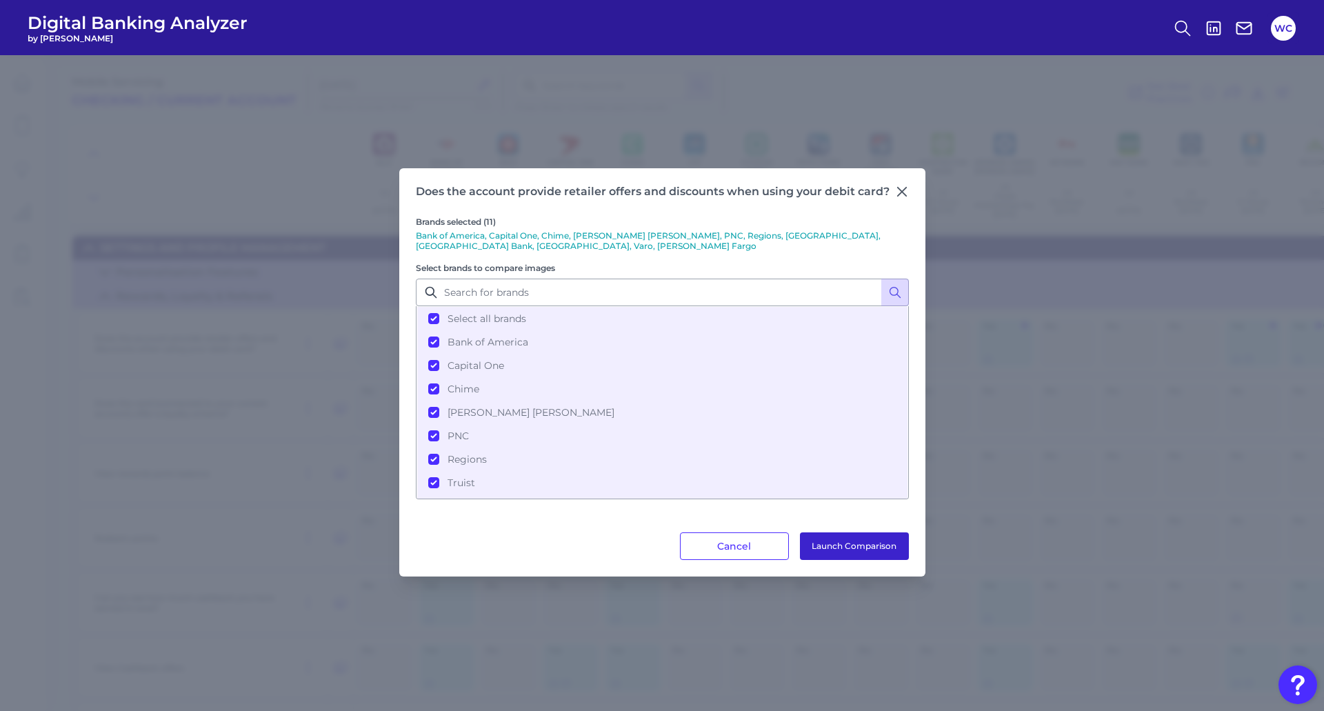
click at [851, 541] on button "Launch Comparison" at bounding box center [854, 547] width 109 height 28
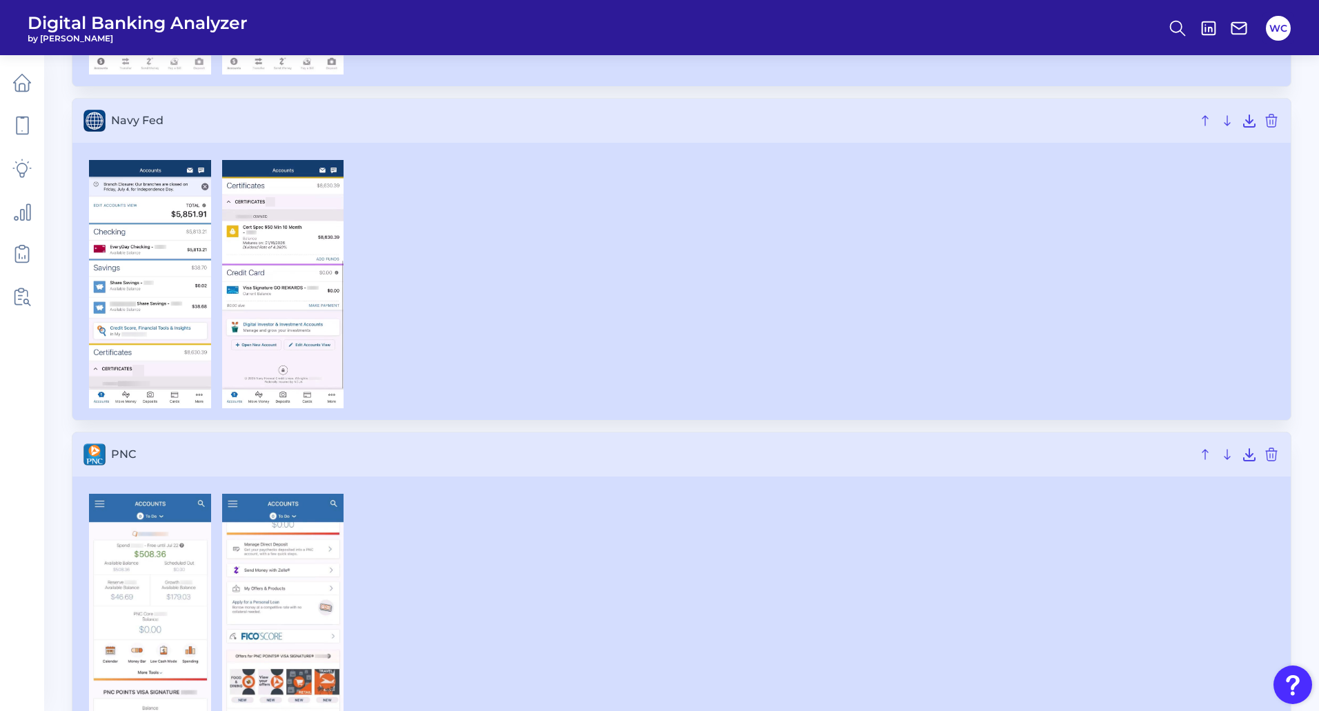
scroll to position [4415, 0]
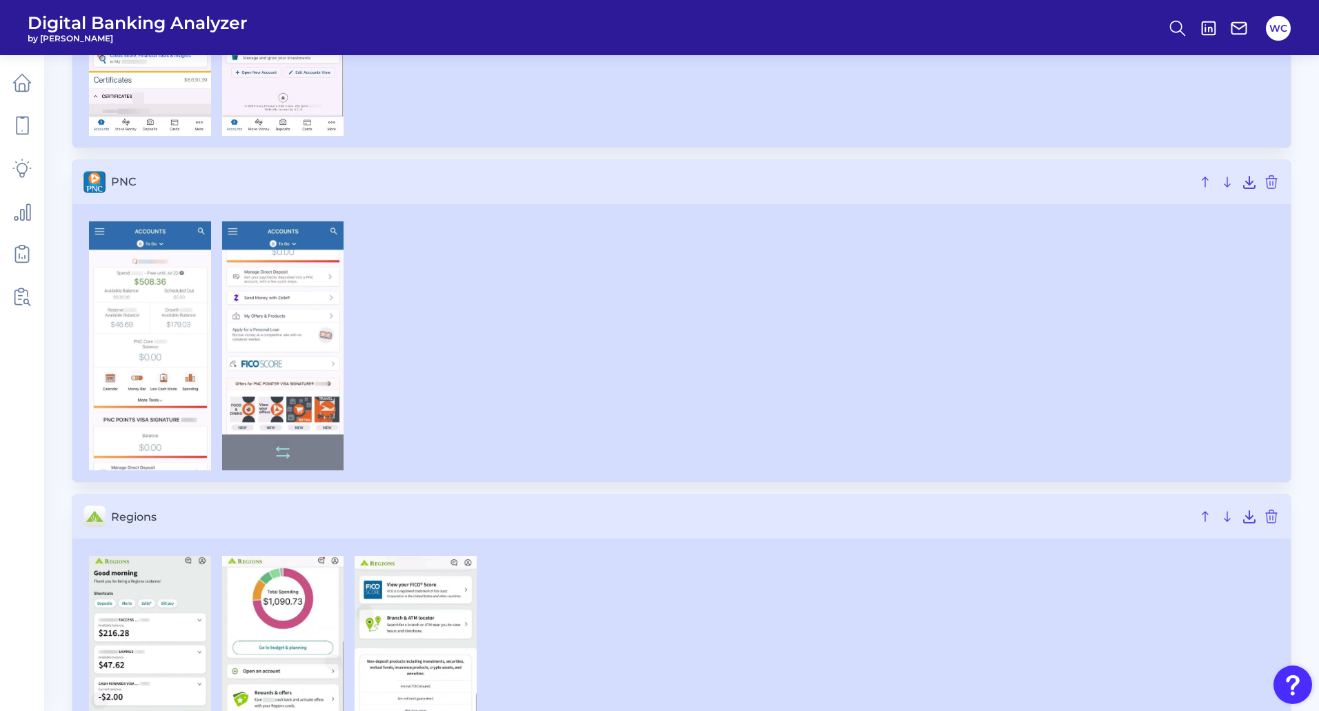
click at [310, 360] on img at bounding box center [283, 345] width 122 height 249
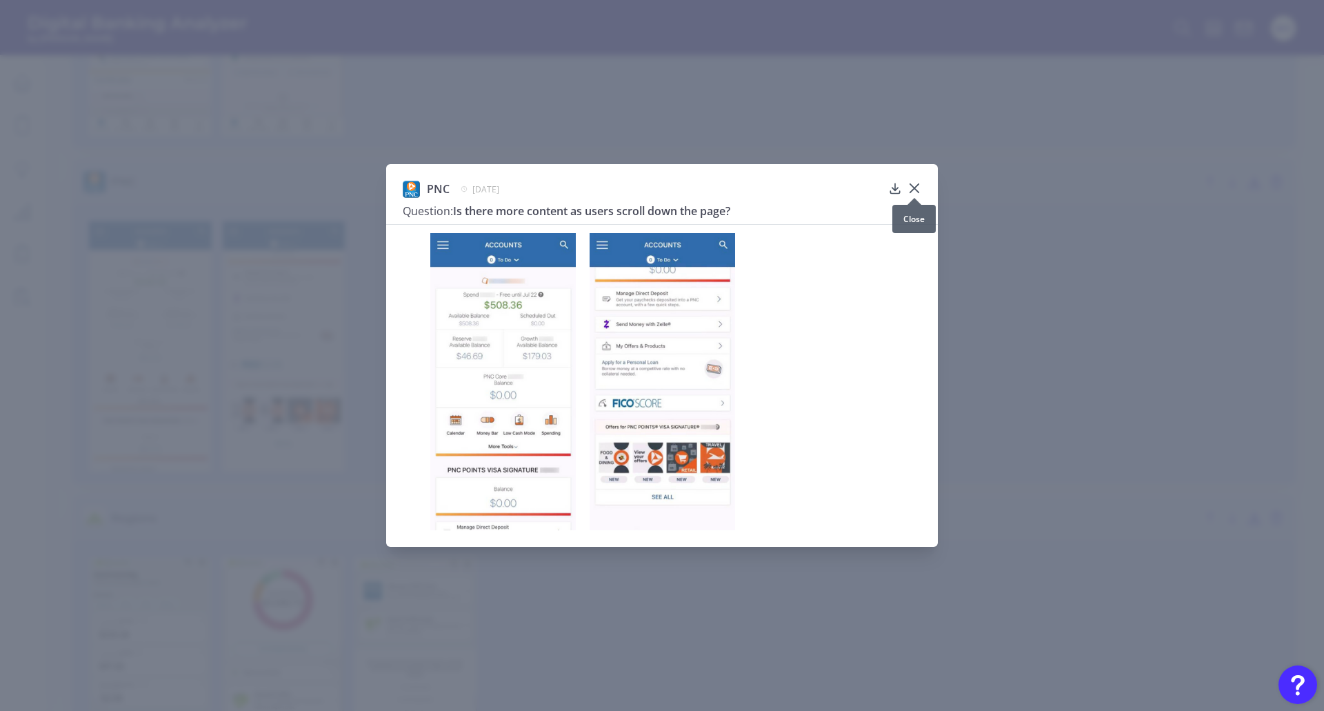
click at [917, 189] on icon at bounding box center [915, 188] width 14 height 14
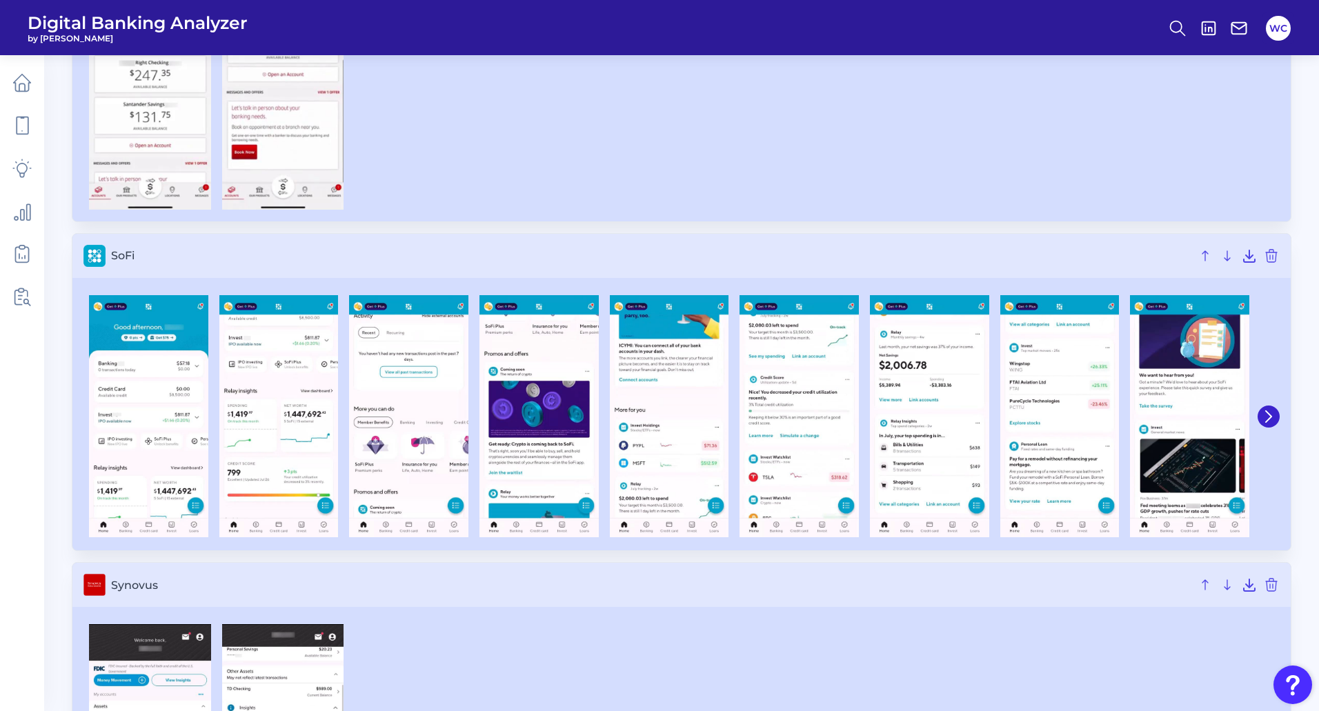
scroll to position [5380, 0]
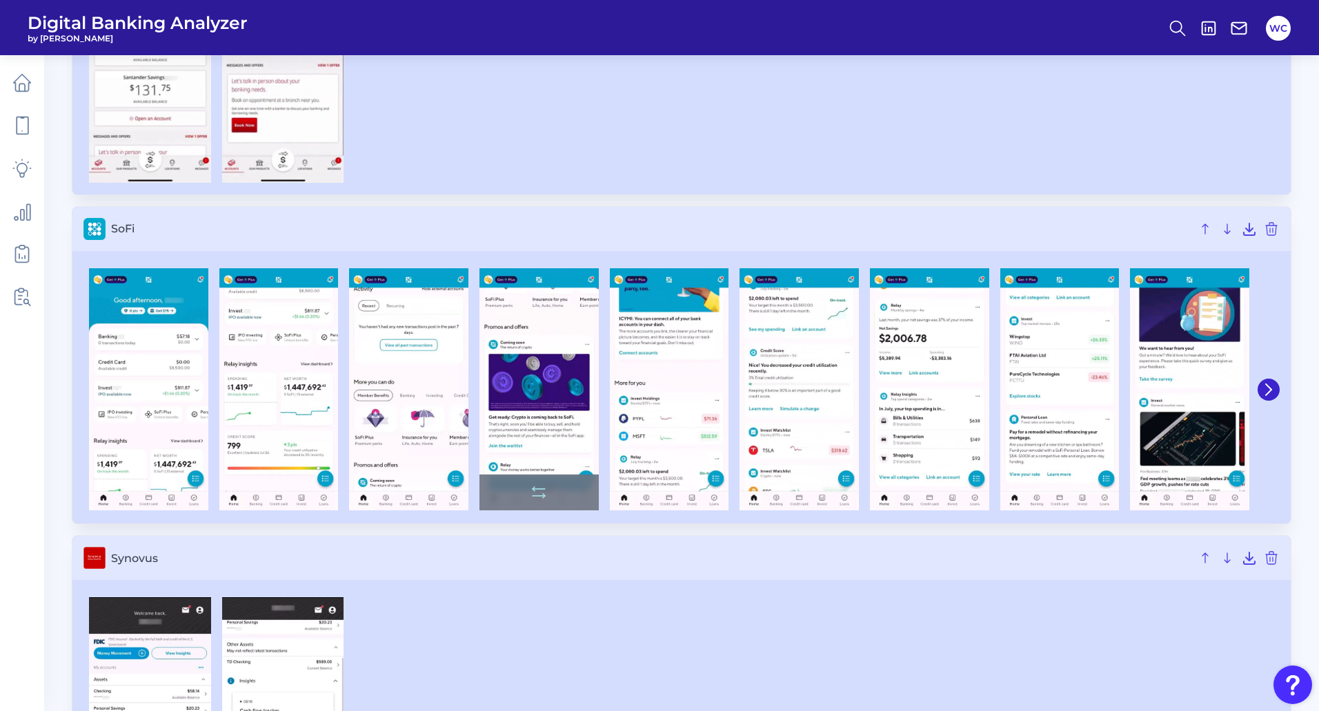
click at [557, 392] on img at bounding box center [538, 389] width 119 height 242
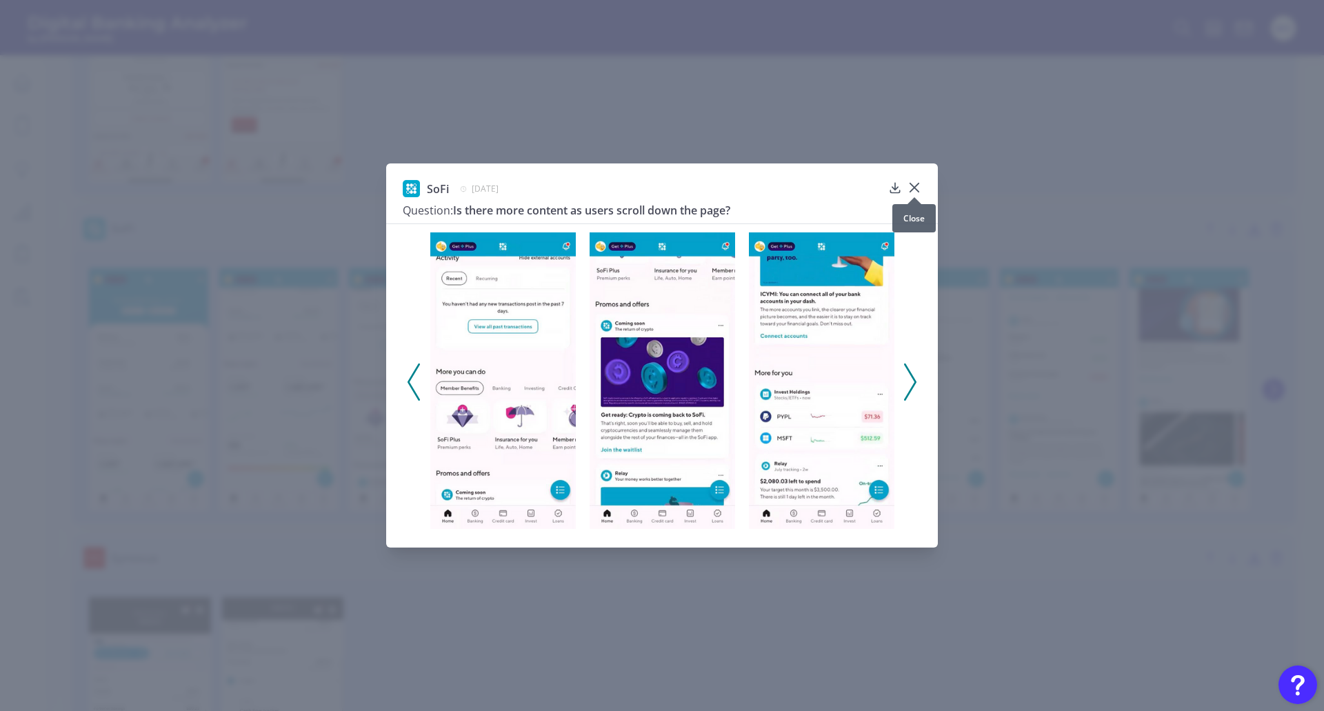
click at [915, 185] on icon at bounding box center [915, 188] width 14 height 14
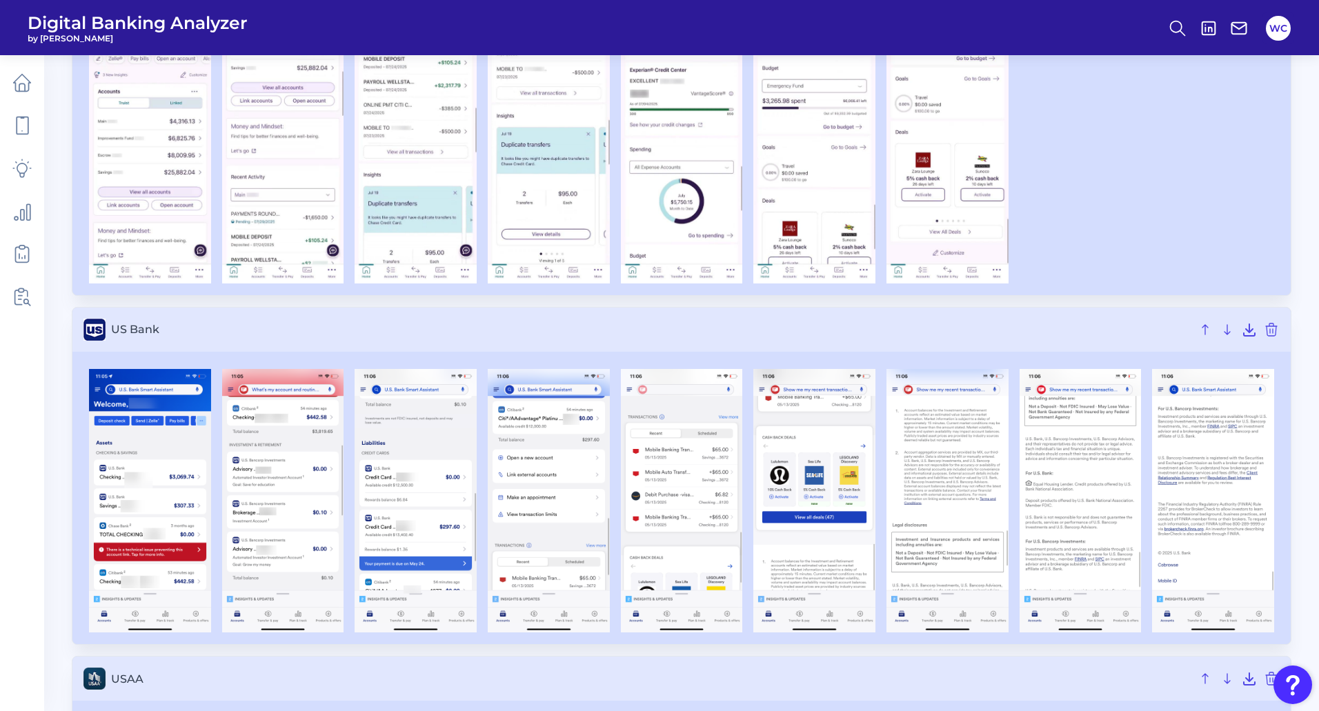
scroll to position [6760, 0]
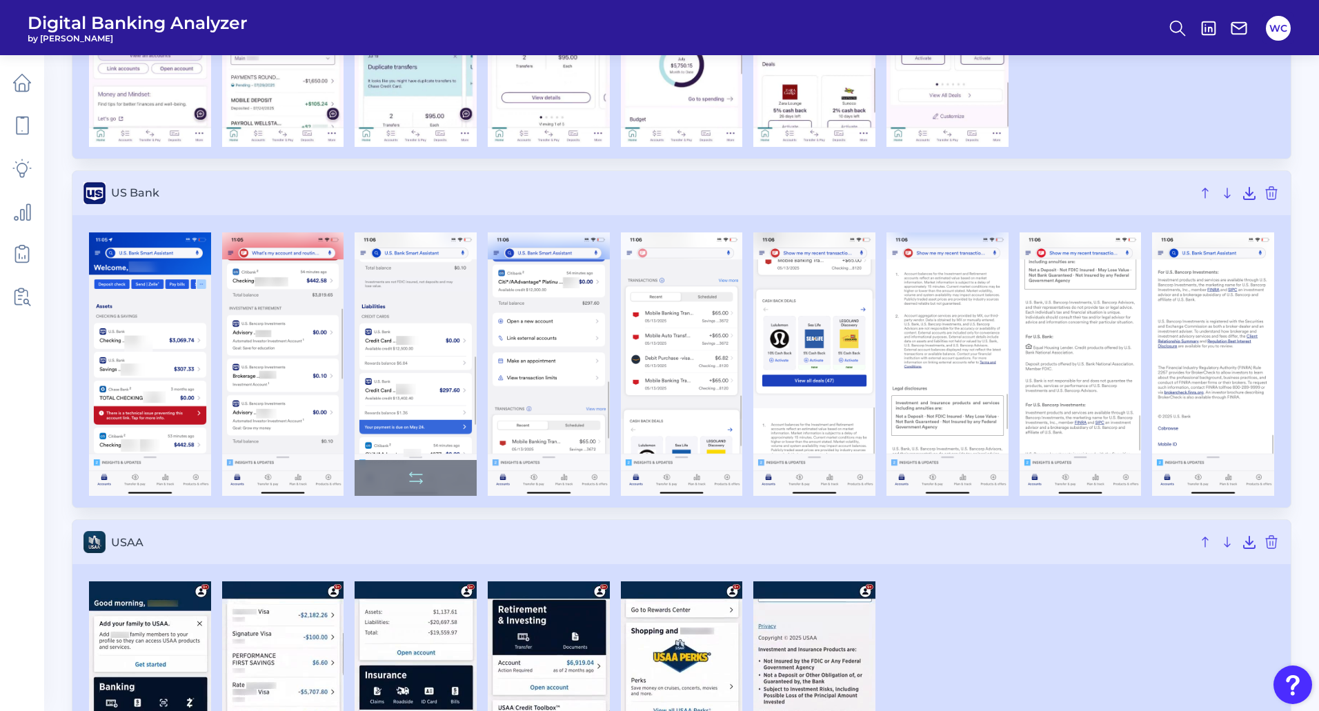
click at [448, 319] on img at bounding box center [416, 364] width 122 height 264
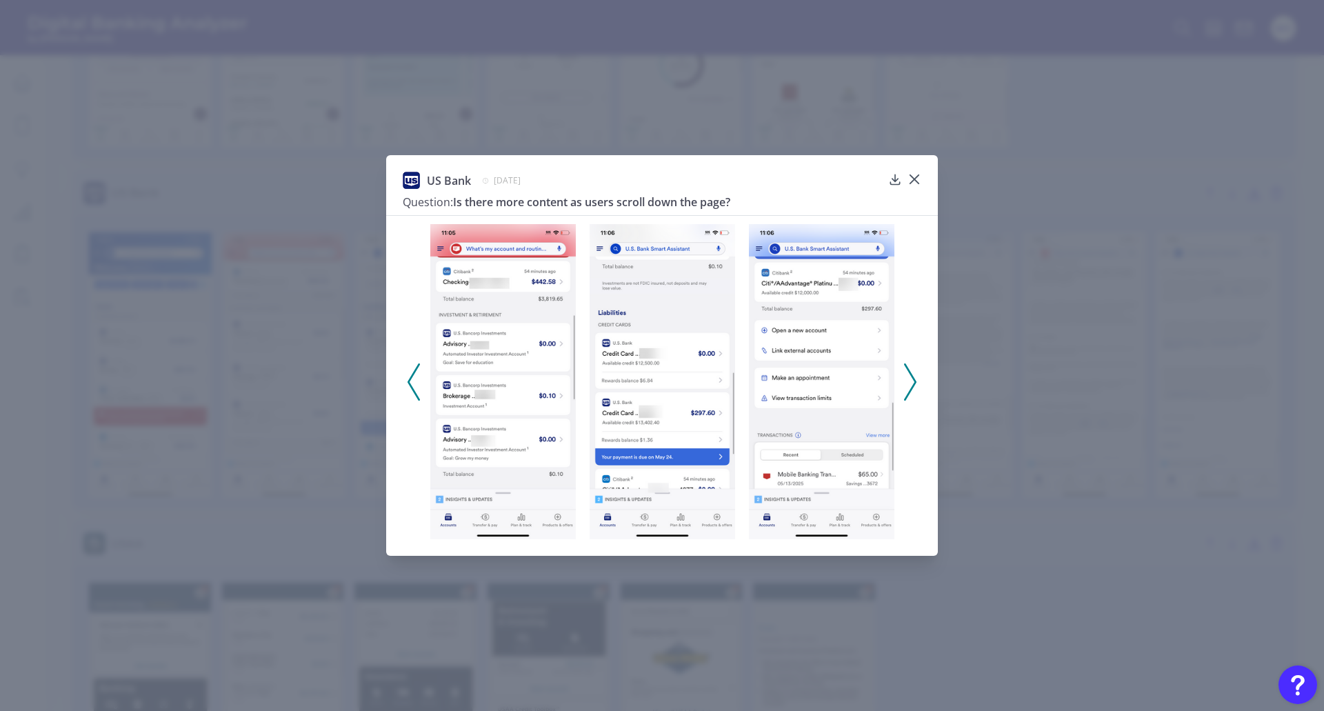
click at [912, 377] on icon at bounding box center [910, 382] width 12 height 37
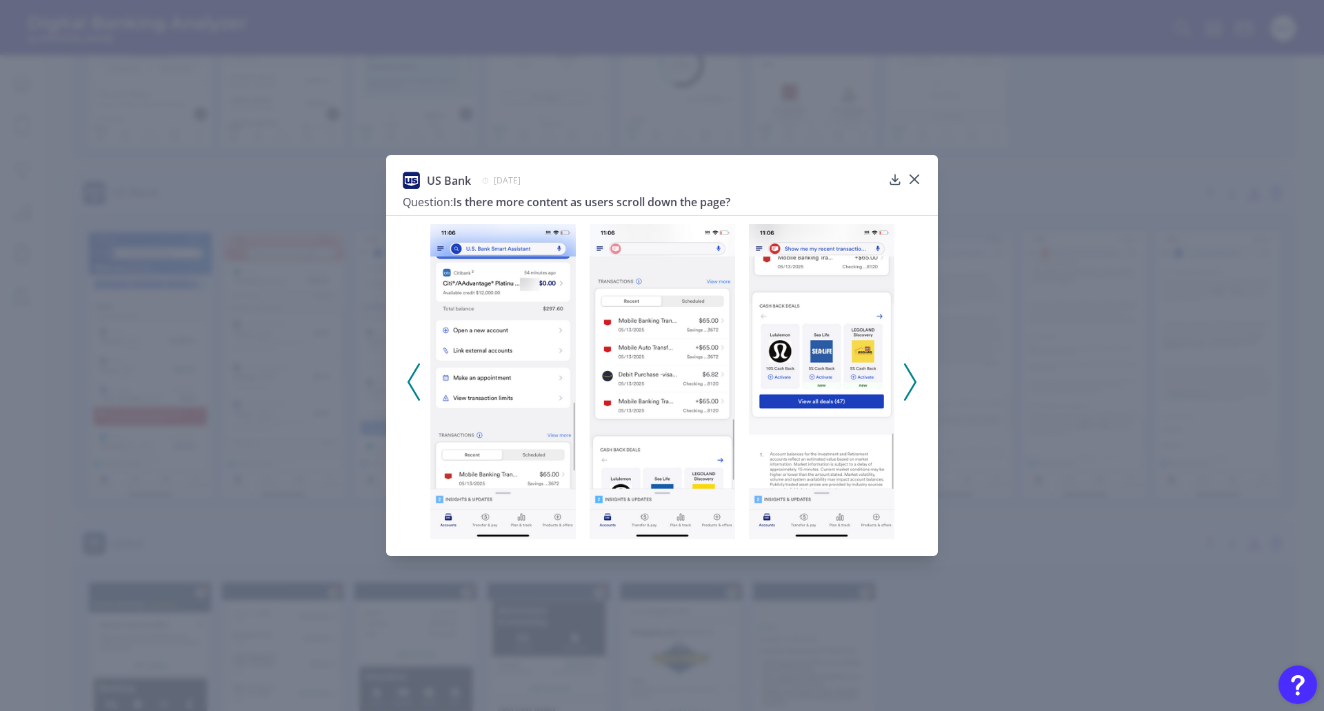
click at [912, 377] on icon at bounding box center [910, 382] width 12 height 37
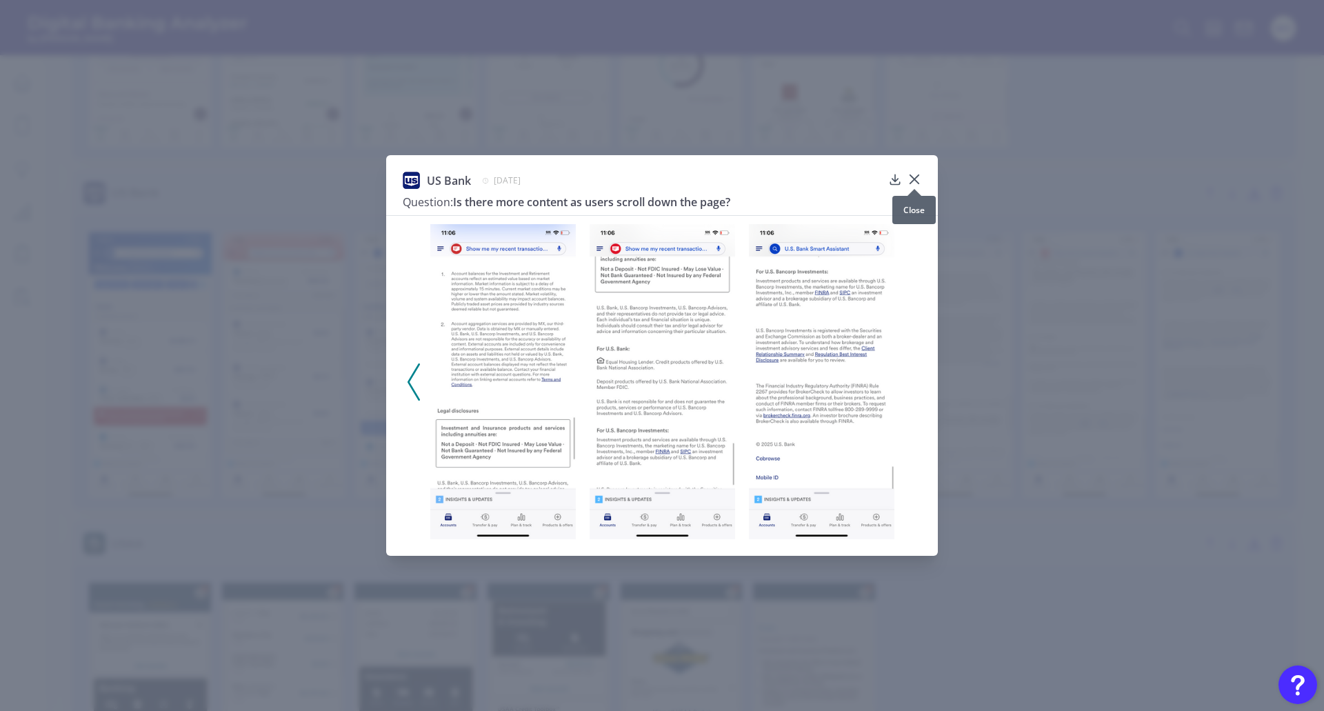
click at [912, 179] on icon at bounding box center [915, 179] width 14 height 14
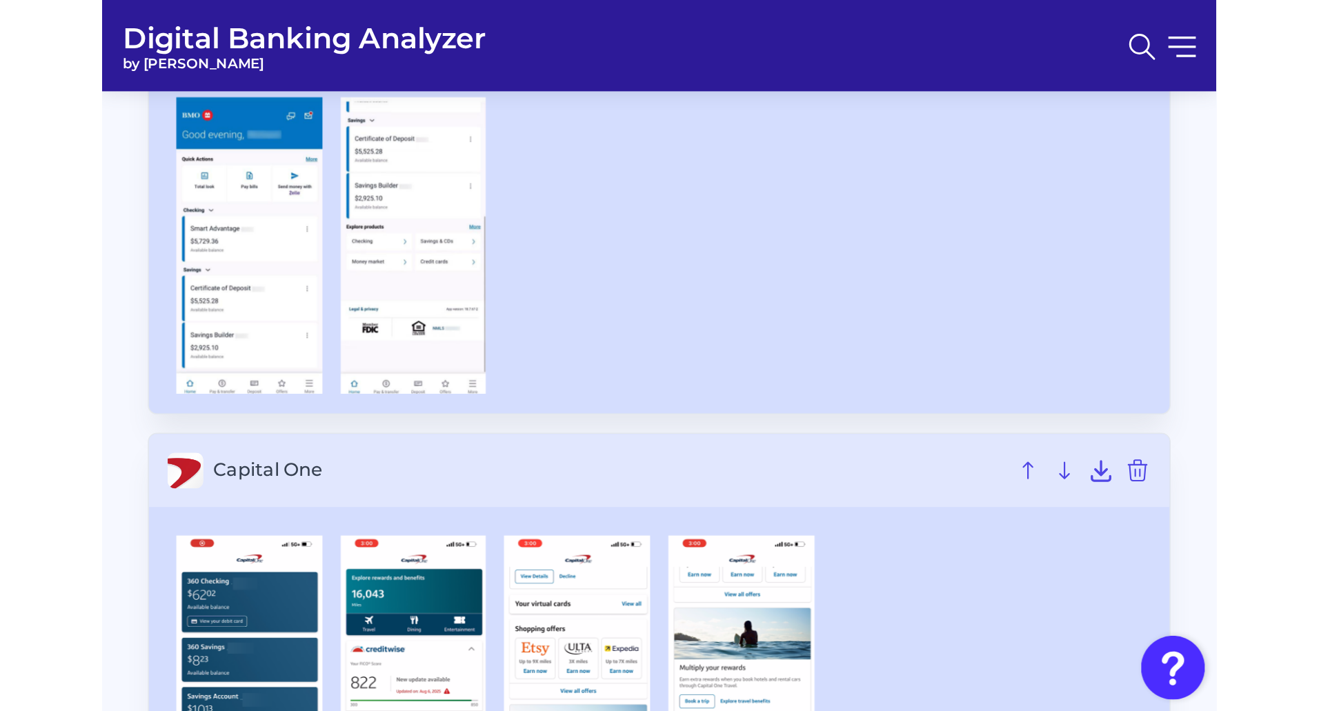
scroll to position [856, 0]
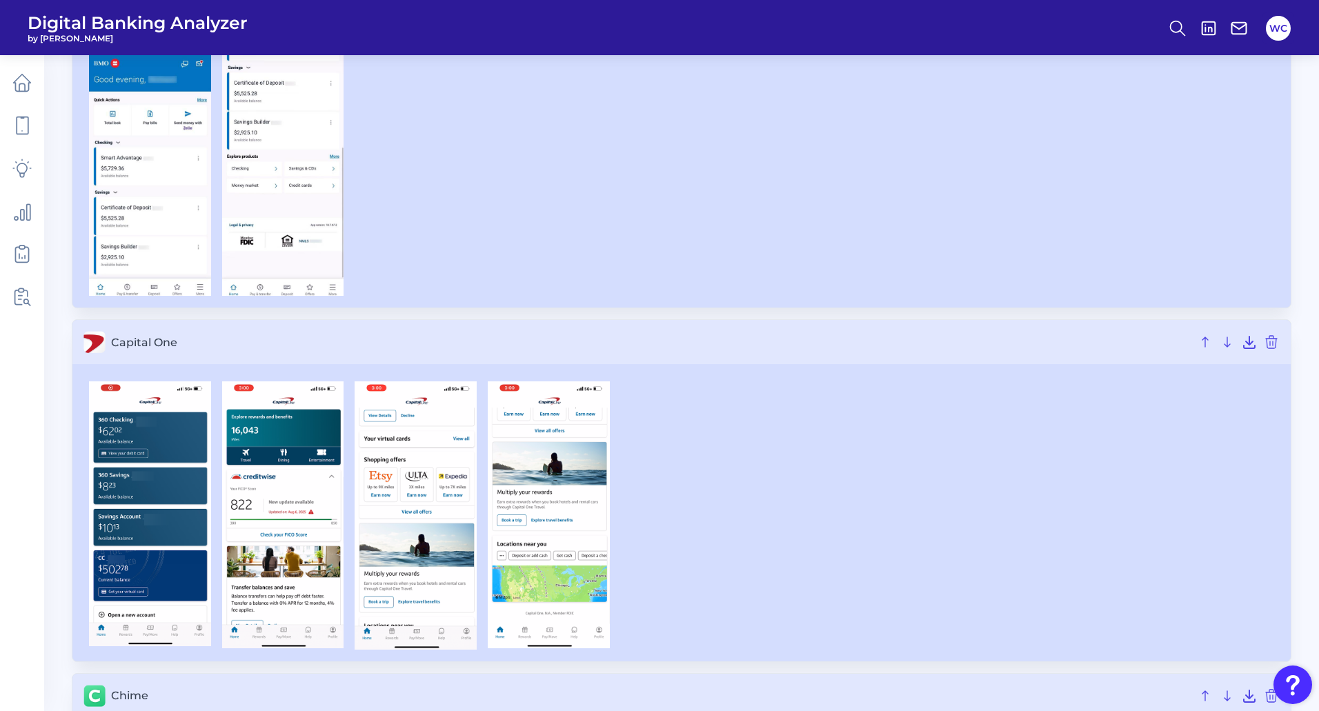
drag, startPoint x: 573, startPoint y: 541, endPoint x: 784, endPoint y: 466, distance: 224.3
click at [784, 466] on div at bounding box center [681, 515] width 1196 height 268
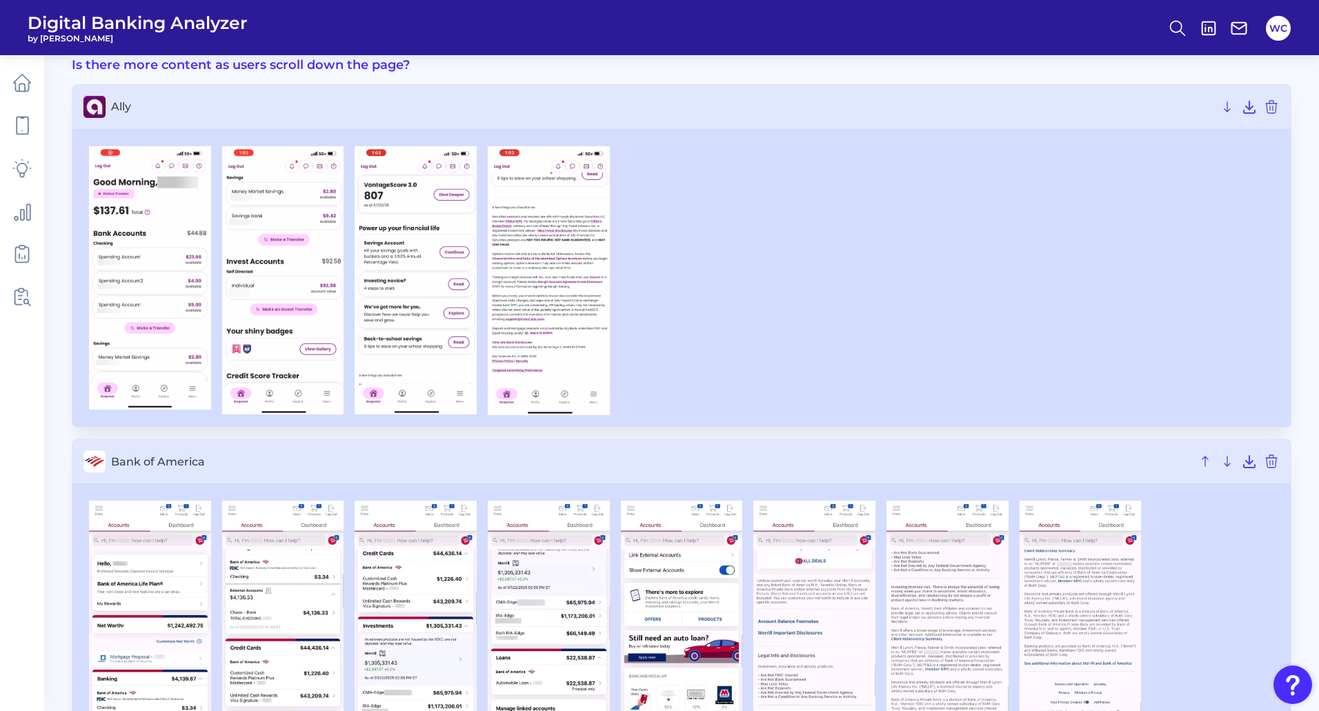
scroll to position [0, 0]
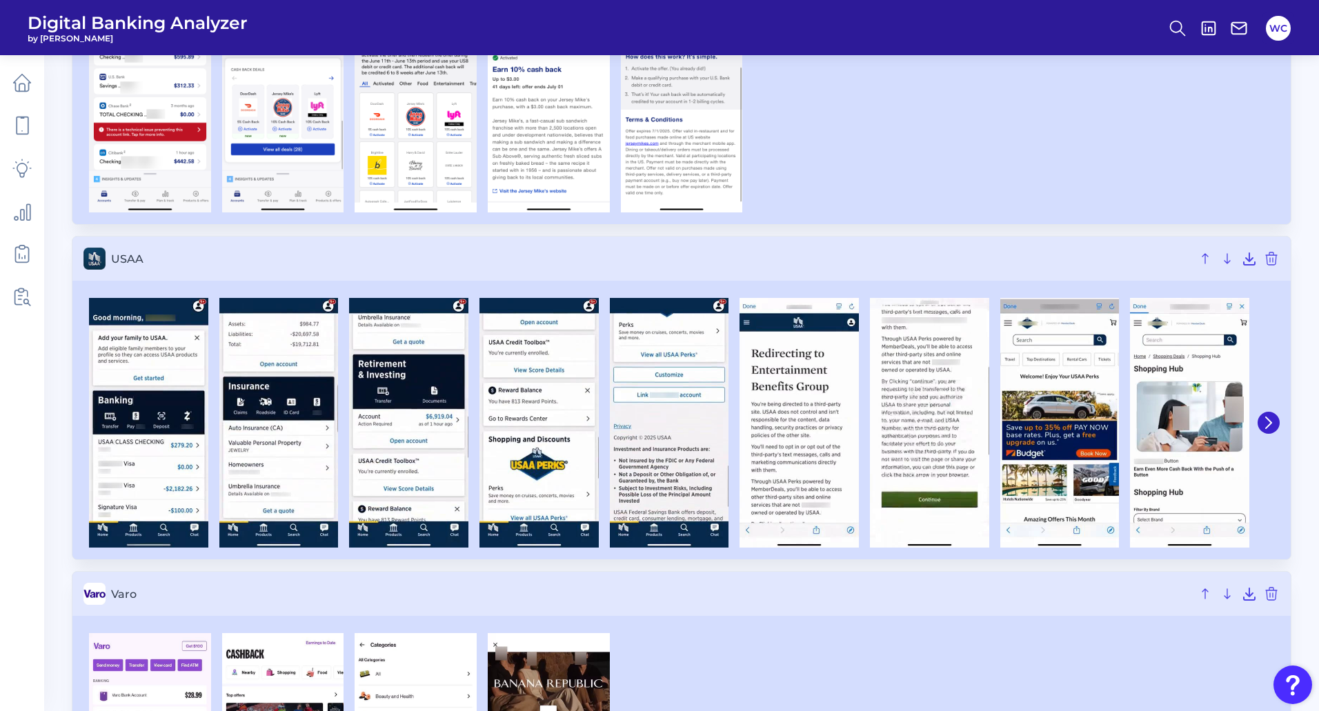
scroll to position [2828, 0]
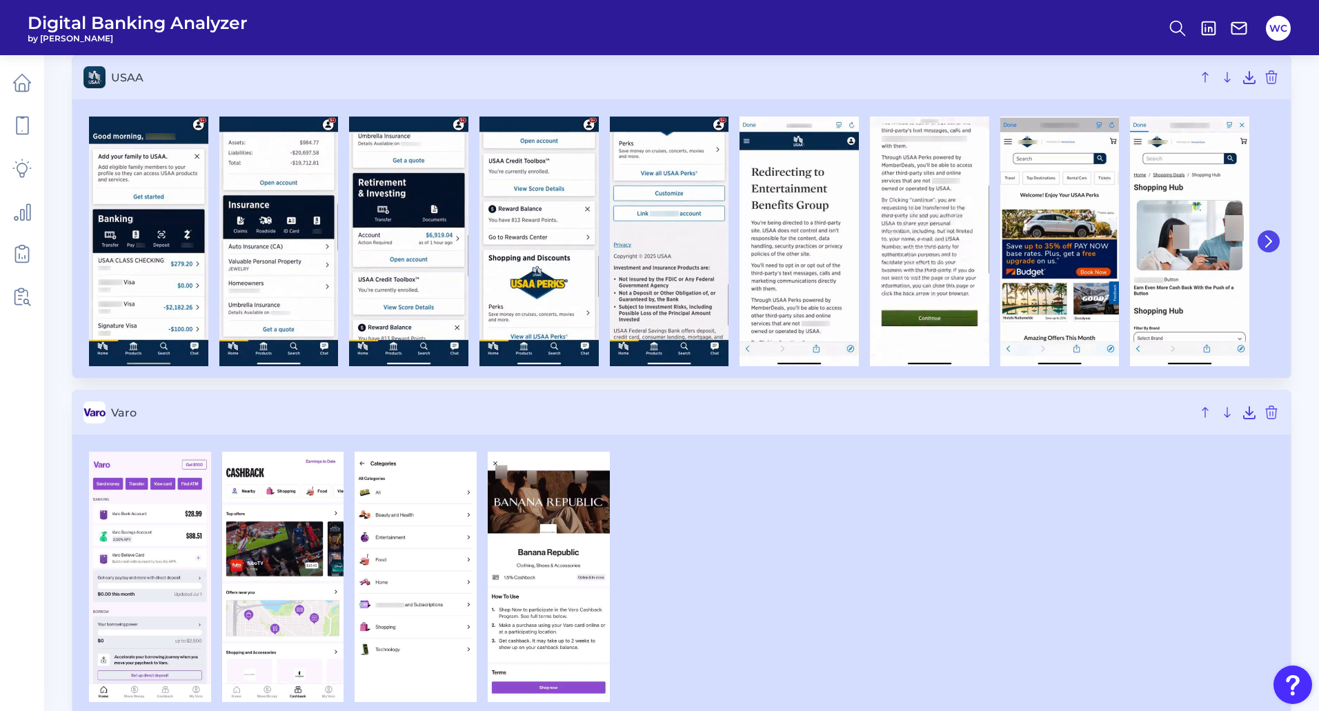
click at [1267, 242] on icon at bounding box center [1268, 241] width 12 height 12
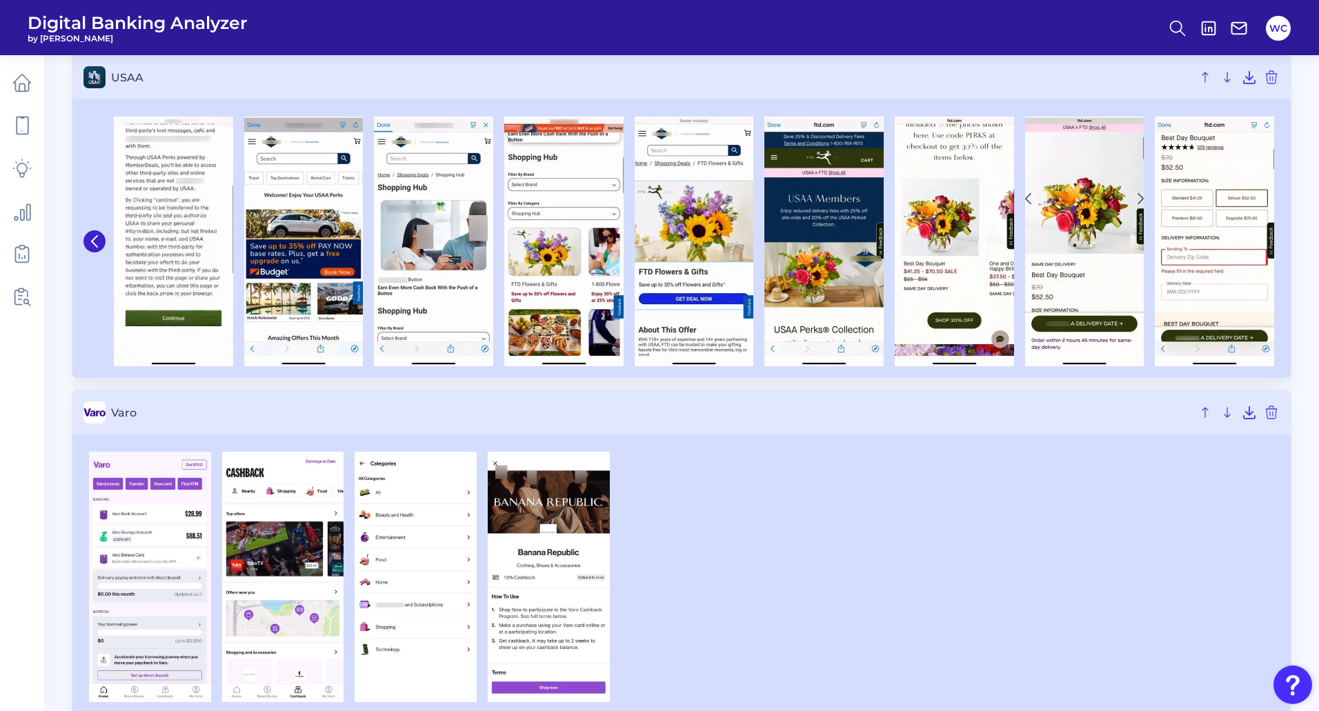
click at [93, 243] on icon at bounding box center [95, 241] width 6 height 11
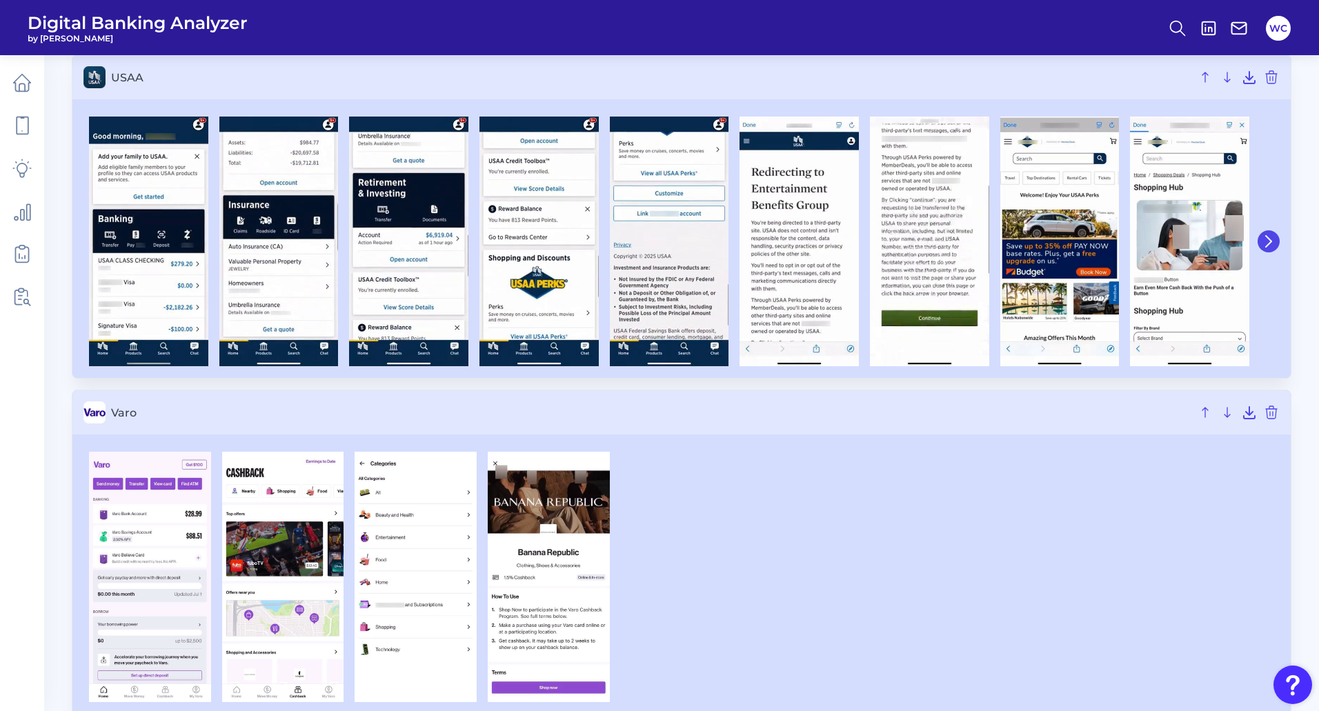
click at [1273, 232] on button at bounding box center [1269, 241] width 22 height 22
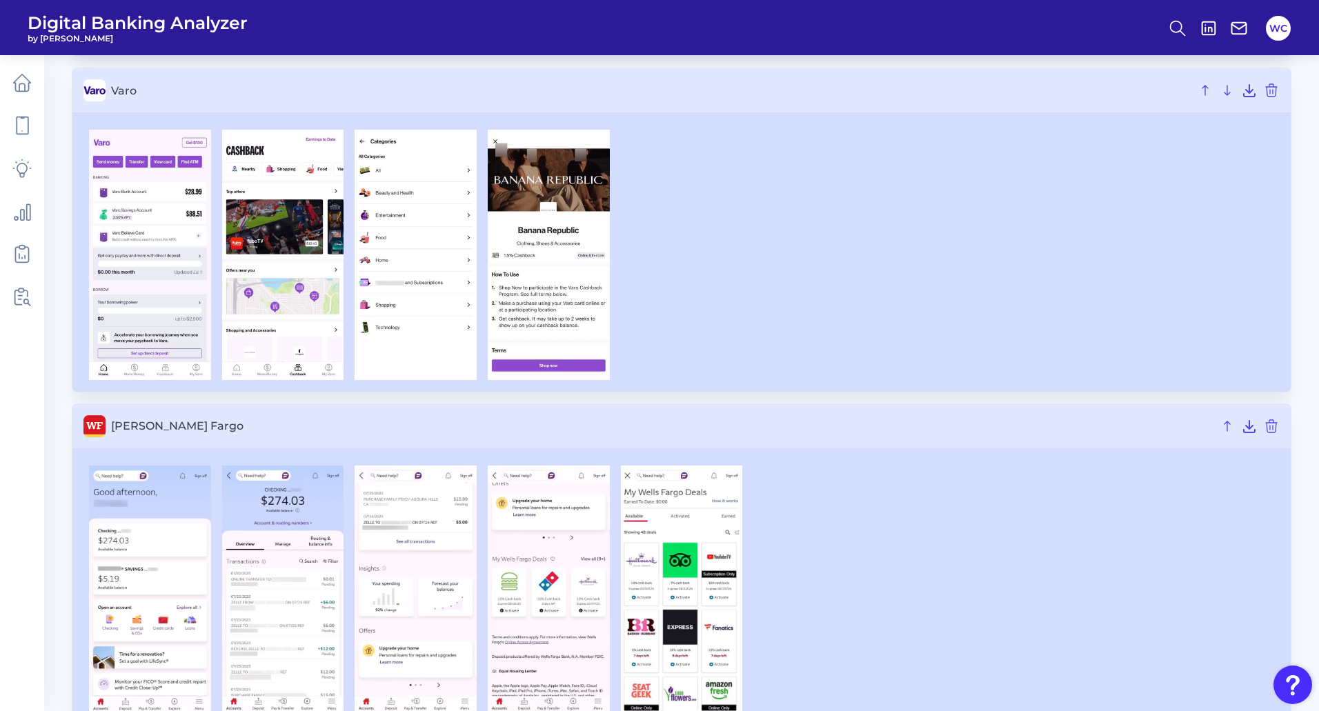
scroll to position [3188, 0]
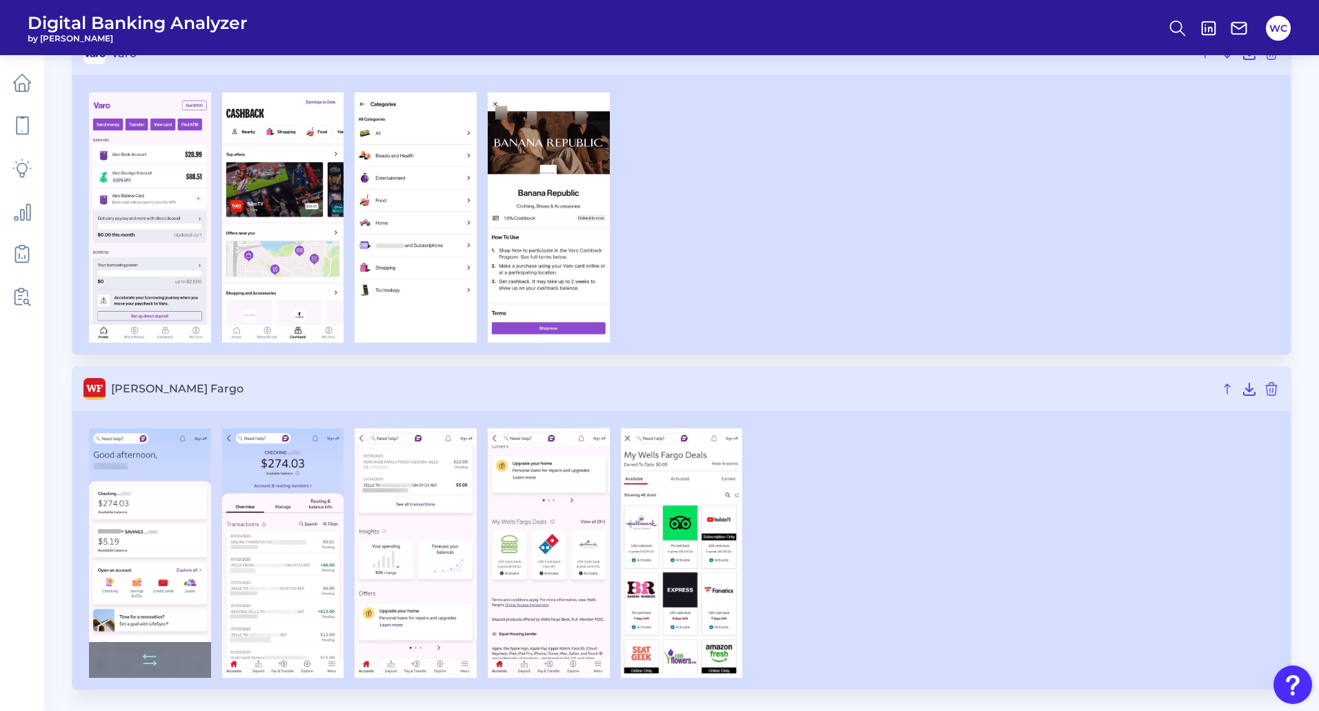
click at [172, 480] on img at bounding box center [150, 553] width 122 height 250
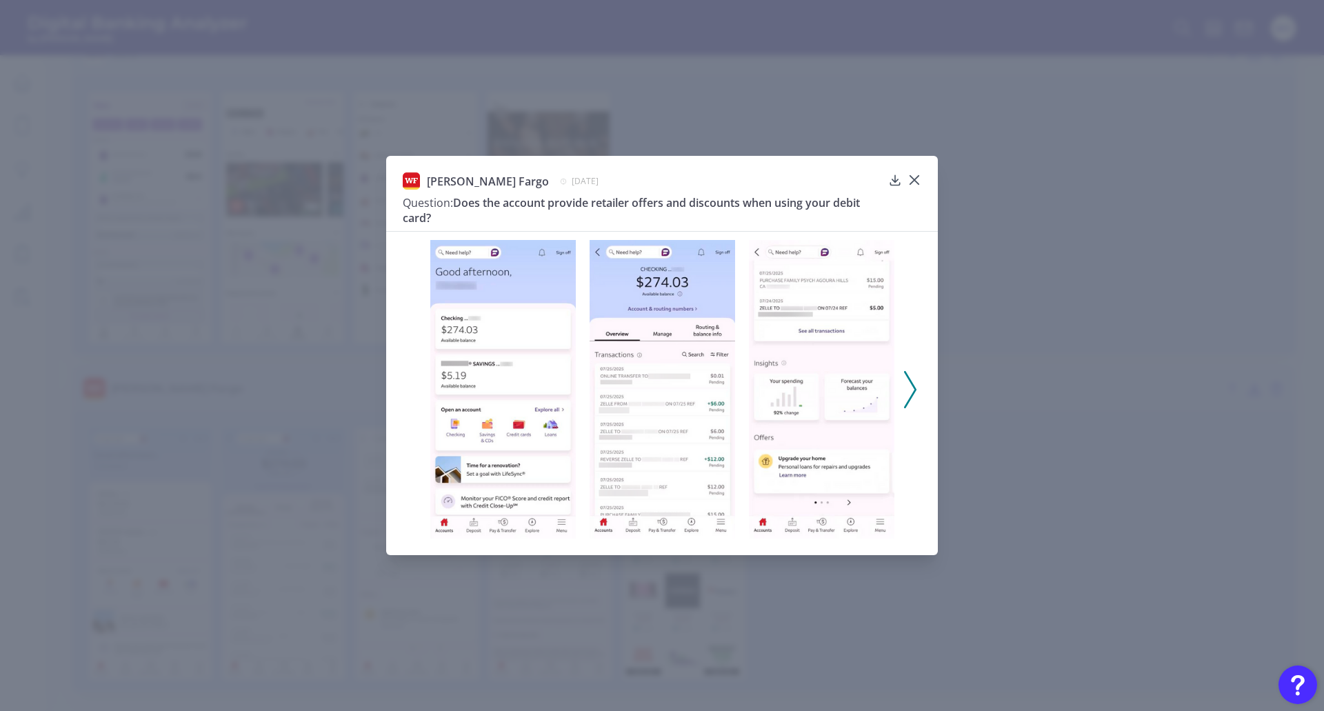
click at [911, 387] on icon at bounding box center [910, 389] width 12 height 37
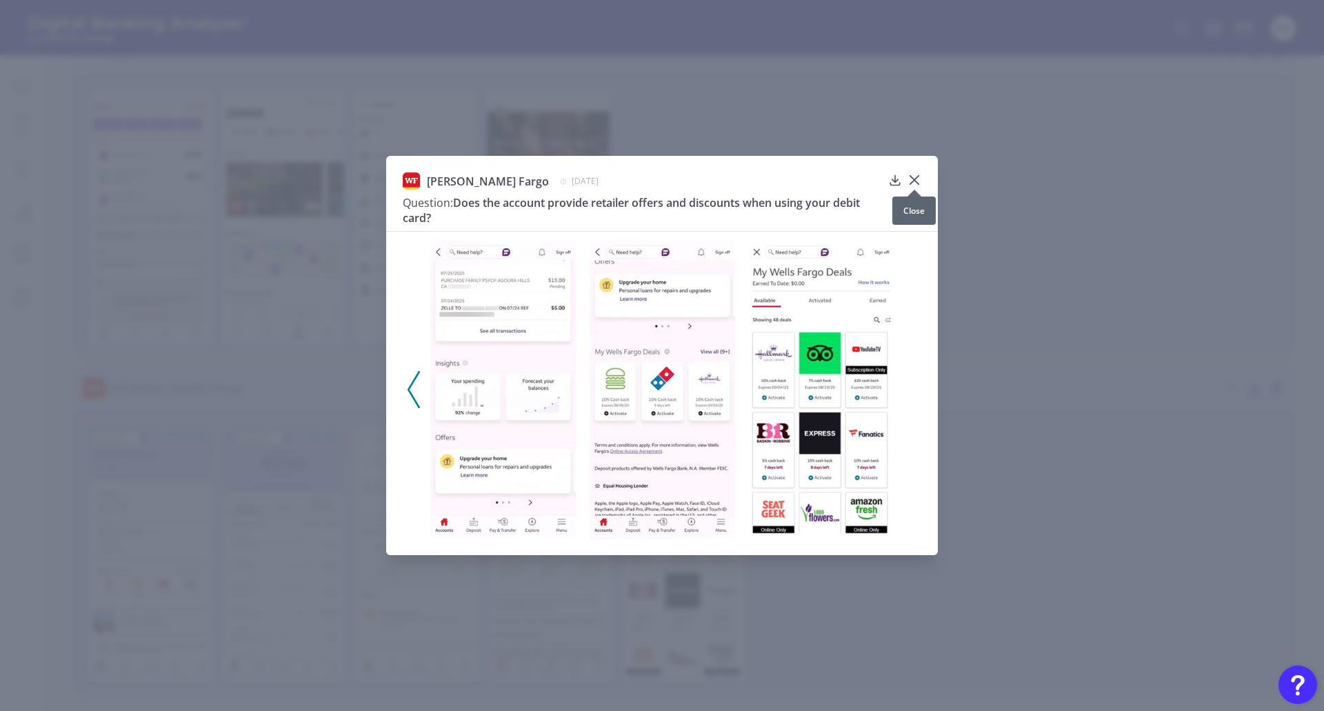
click at [917, 178] on icon at bounding box center [915, 180] width 14 height 14
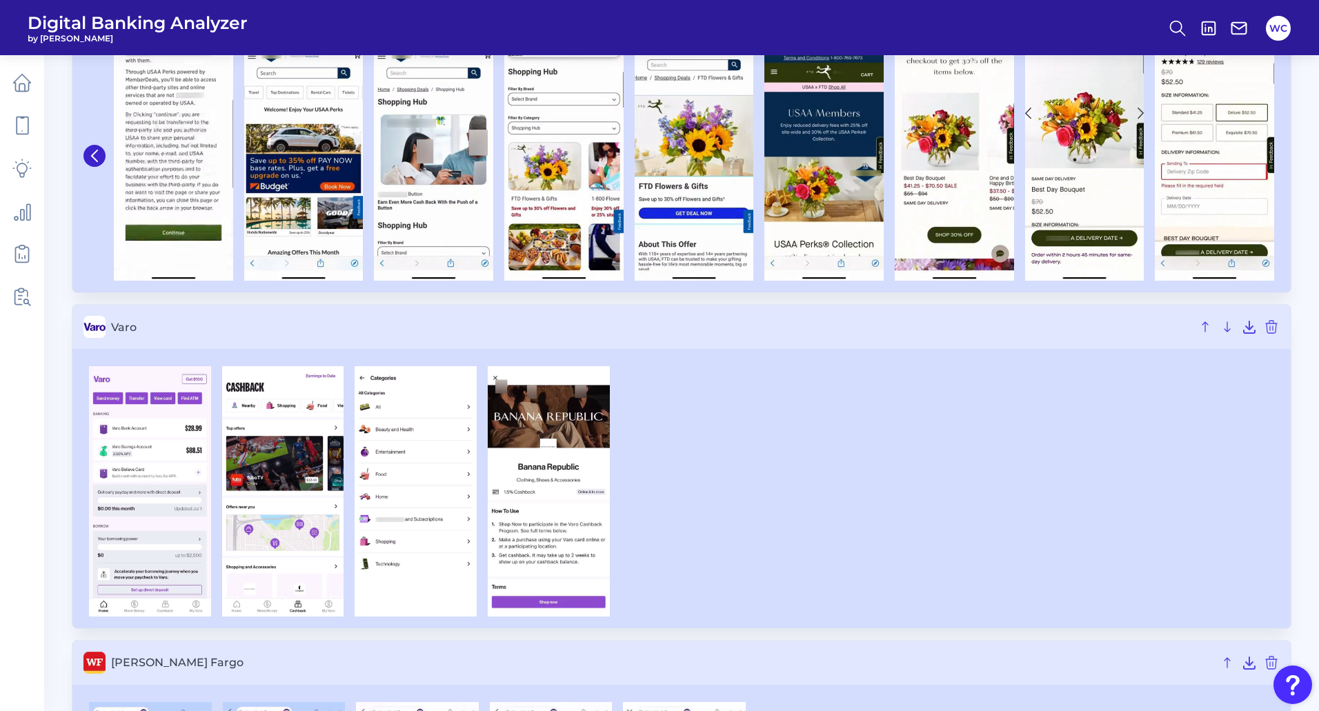
scroll to position [2759, 0]
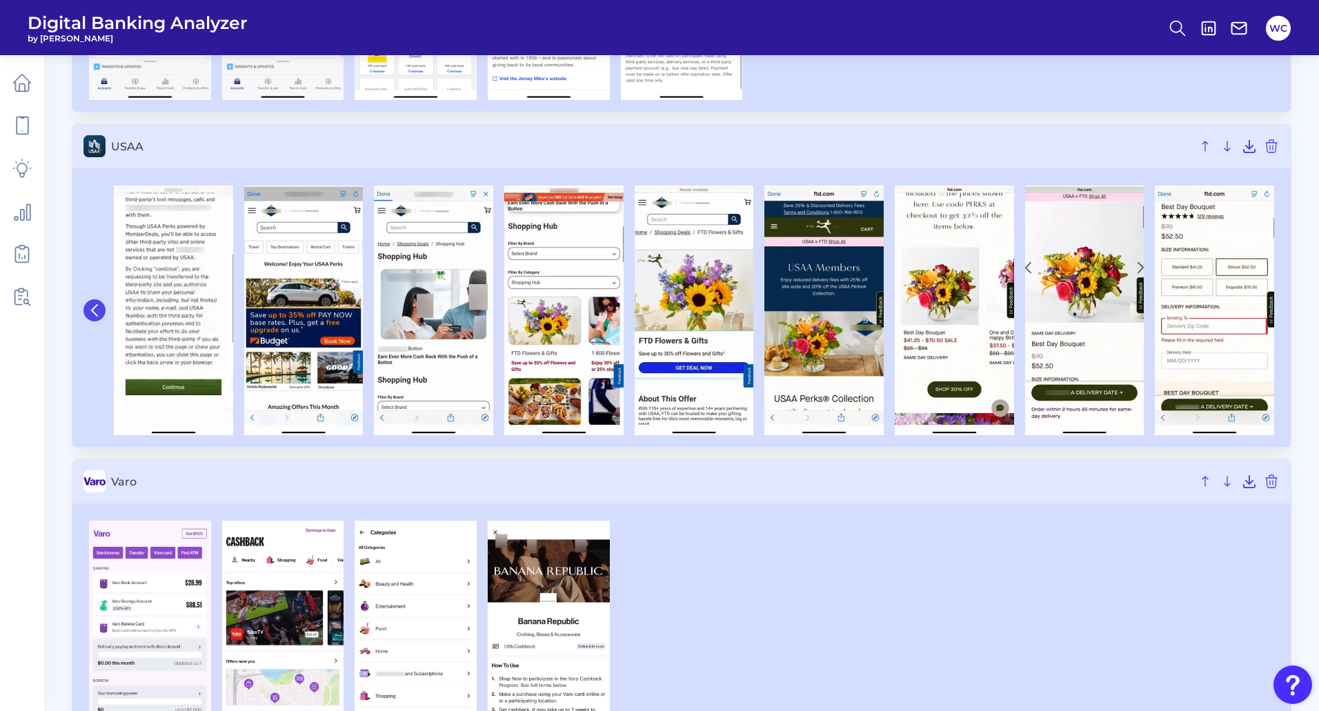
click at [99, 309] on icon at bounding box center [94, 310] width 12 height 12
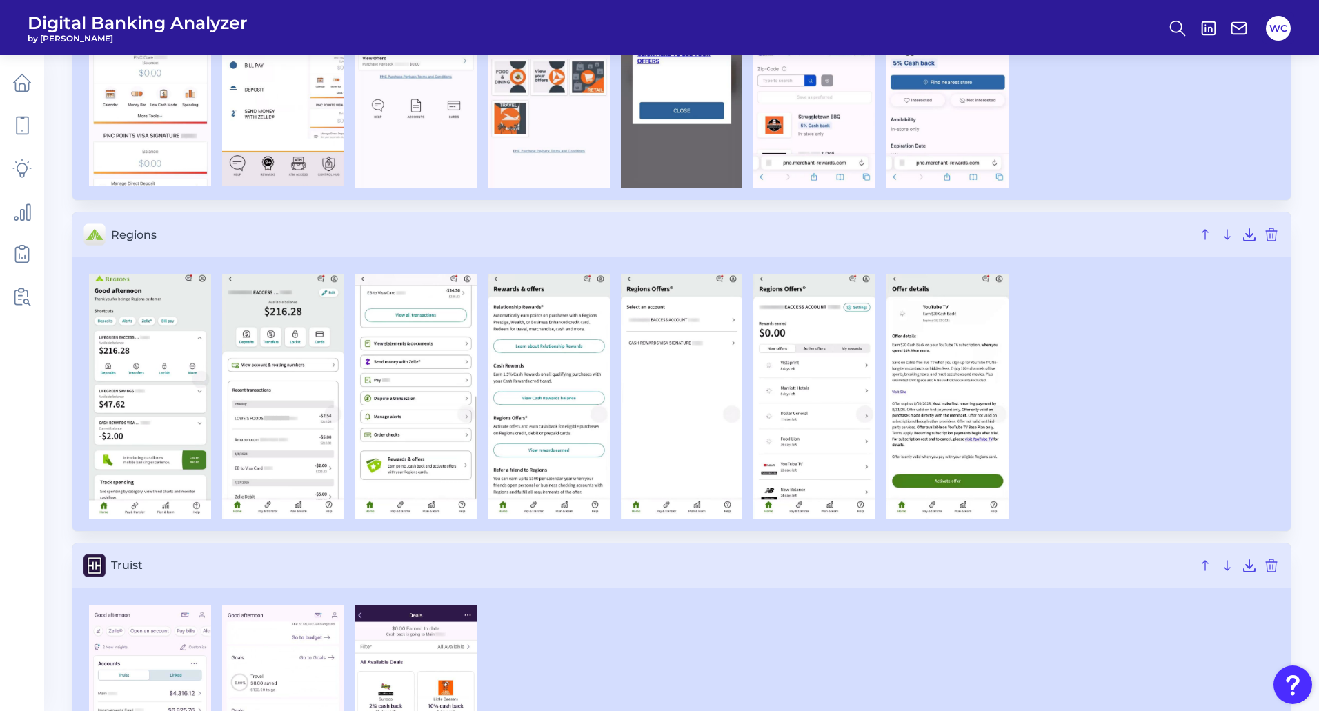
scroll to position [2069, 0]
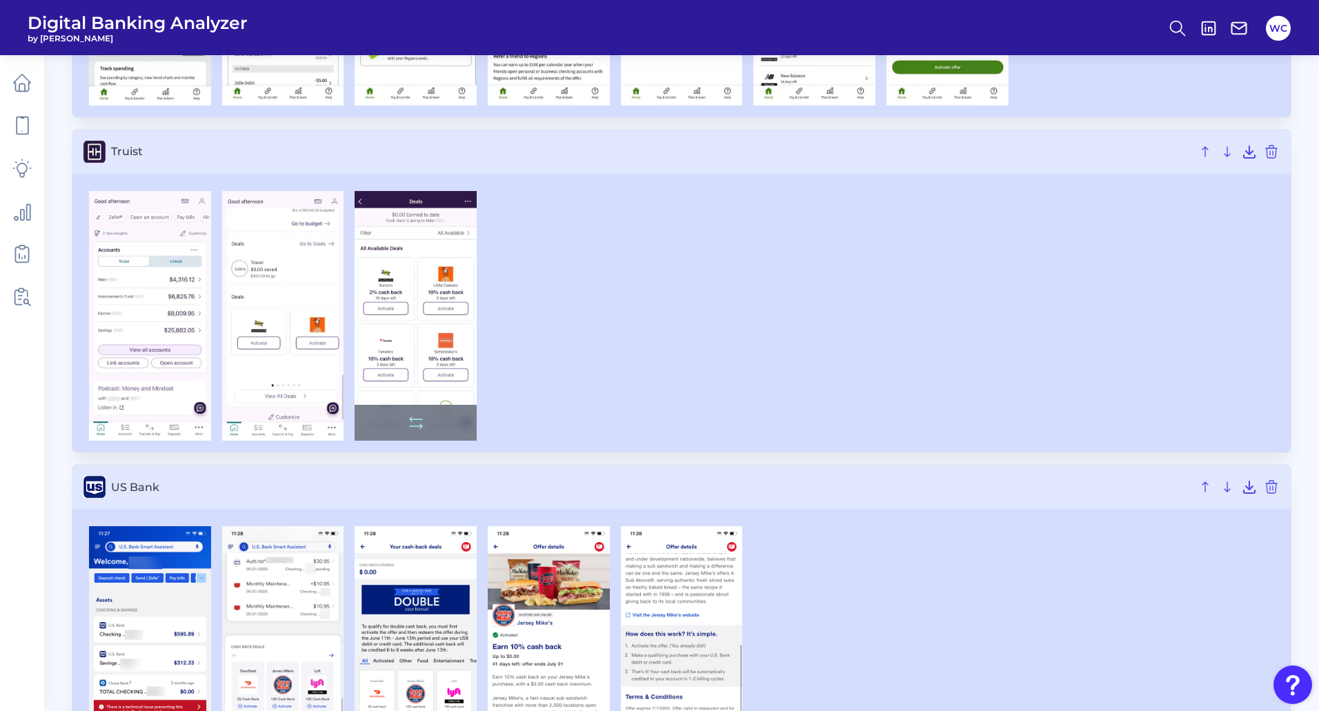
click at [437, 256] on img at bounding box center [416, 316] width 122 height 250
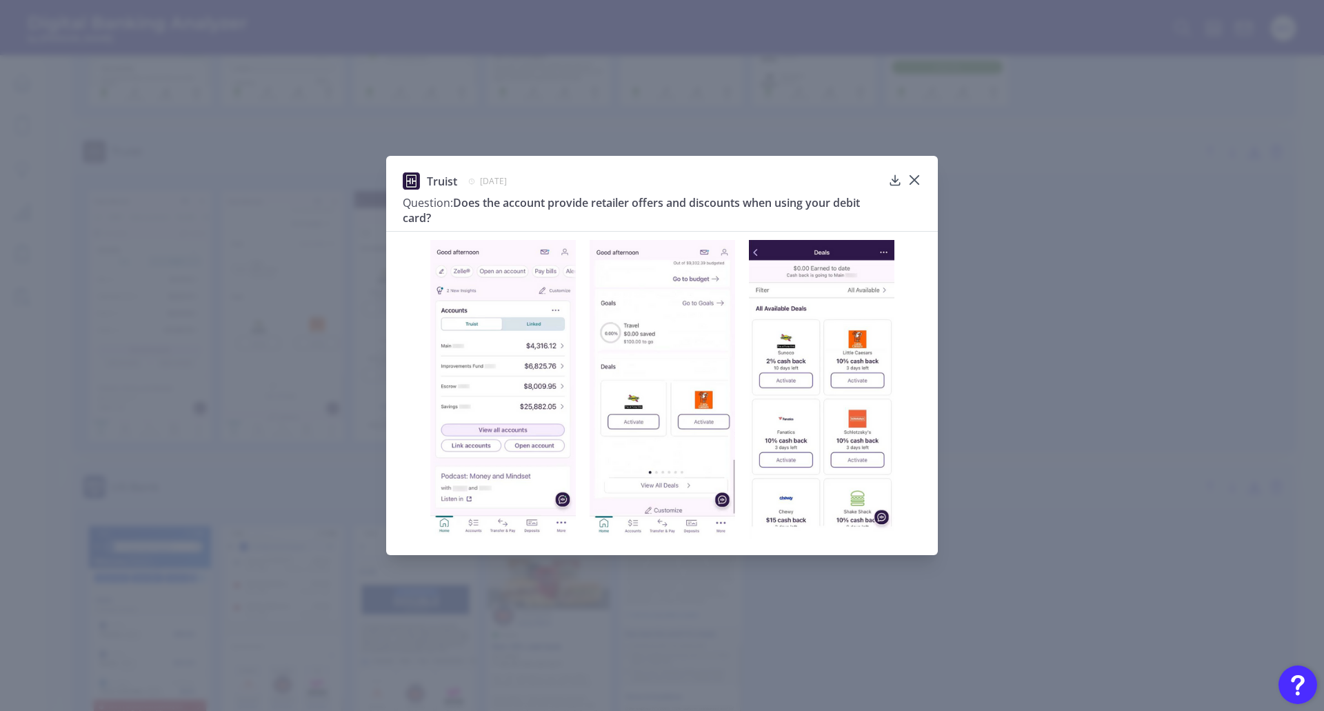
click at [813, 276] on img at bounding box center [822, 389] width 146 height 299
click at [915, 176] on icon at bounding box center [915, 180] width 14 height 14
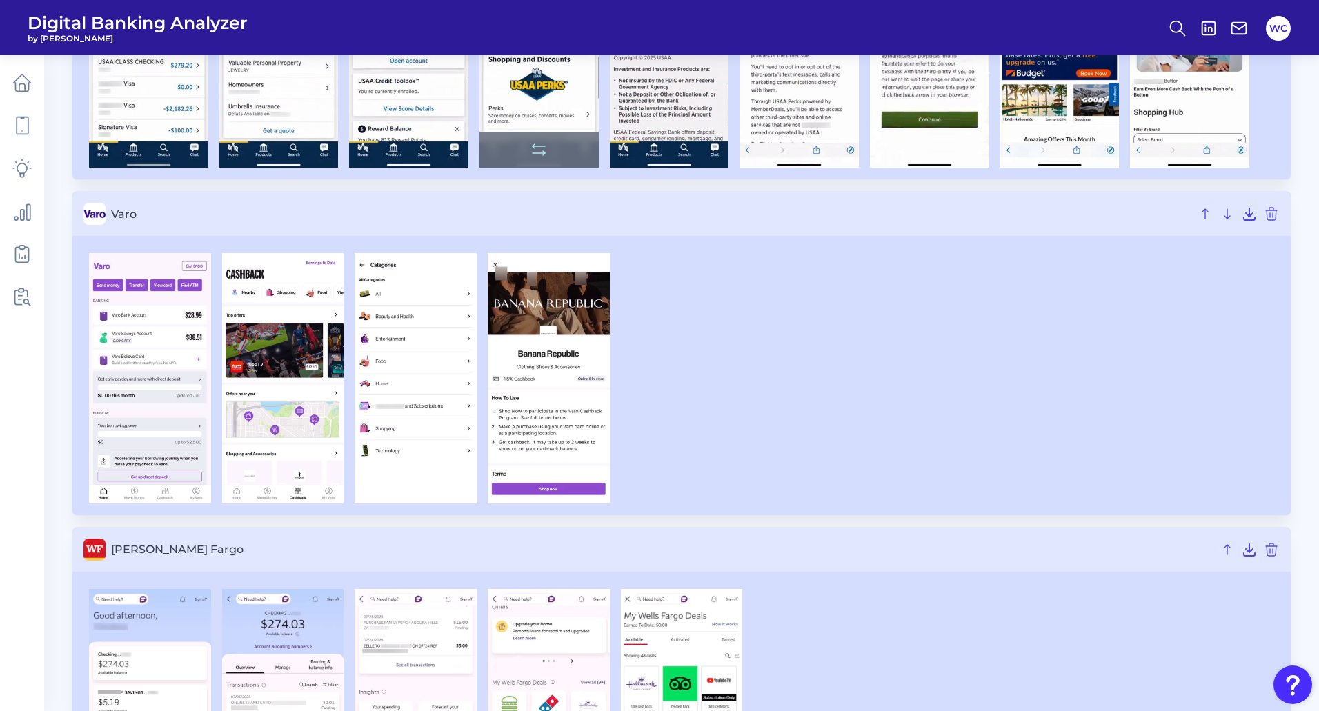
scroll to position [3189, 0]
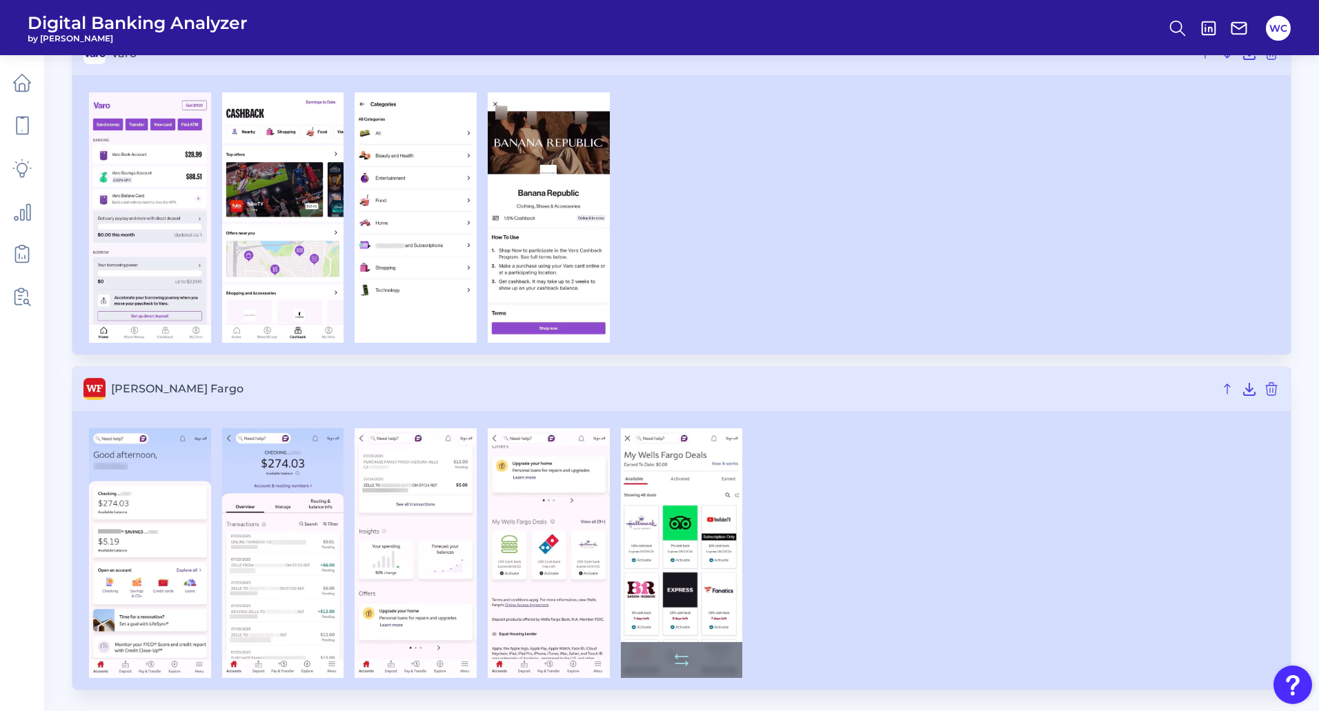
click at [651, 526] on img at bounding box center [682, 553] width 122 height 250
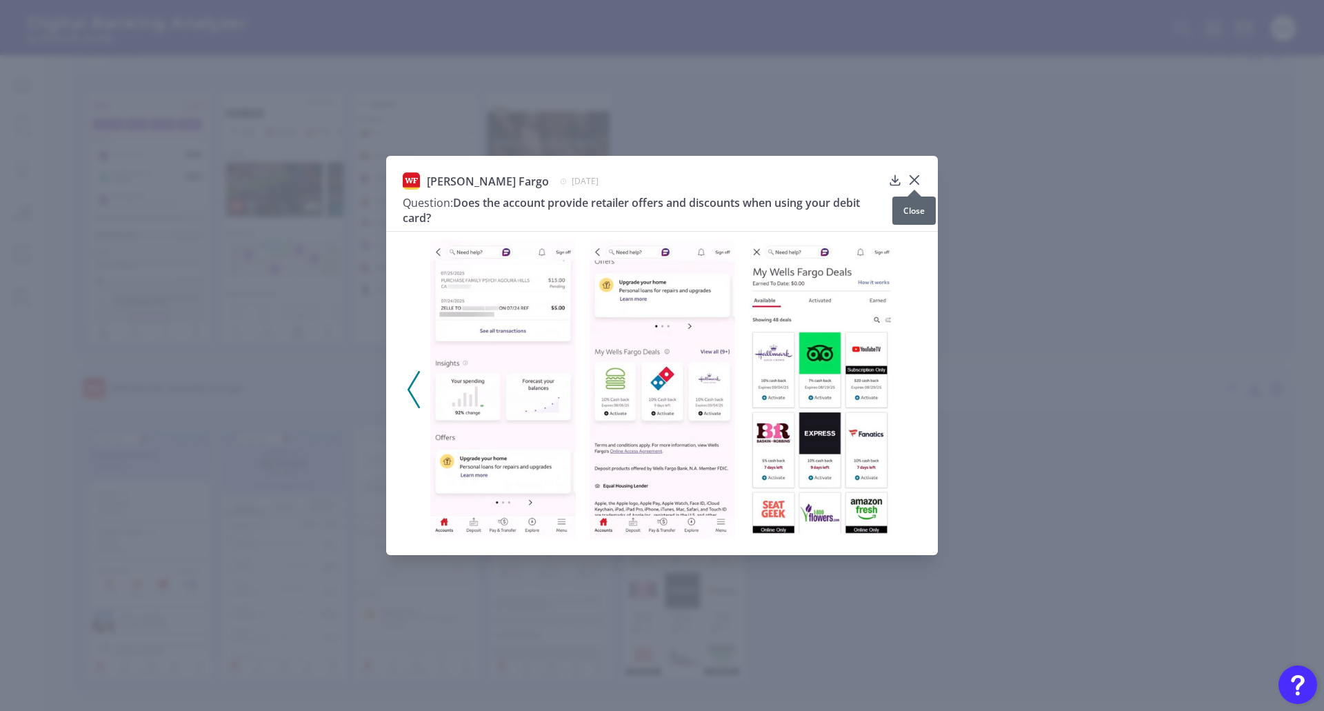
click at [913, 182] on icon at bounding box center [915, 180] width 8 height 8
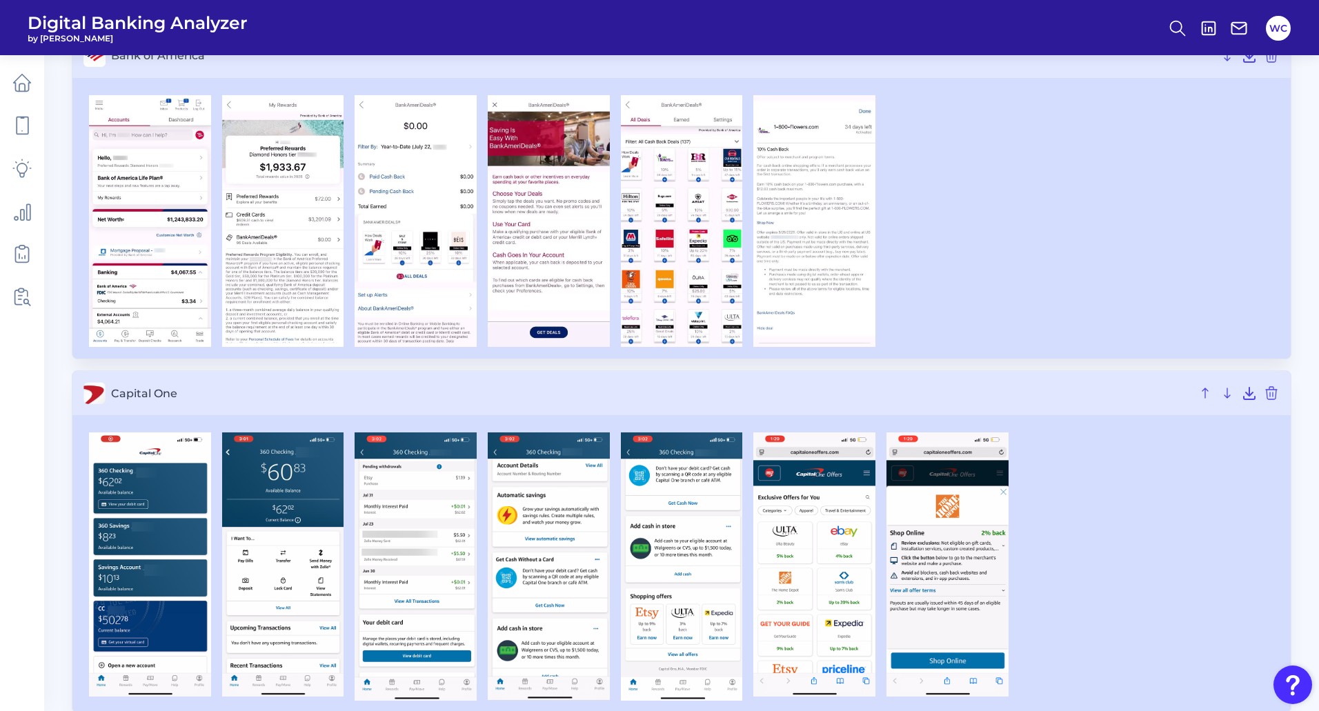
scroll to position [0, 0]
